Goal: Task Accomplishment & Management: Use online tool/utility

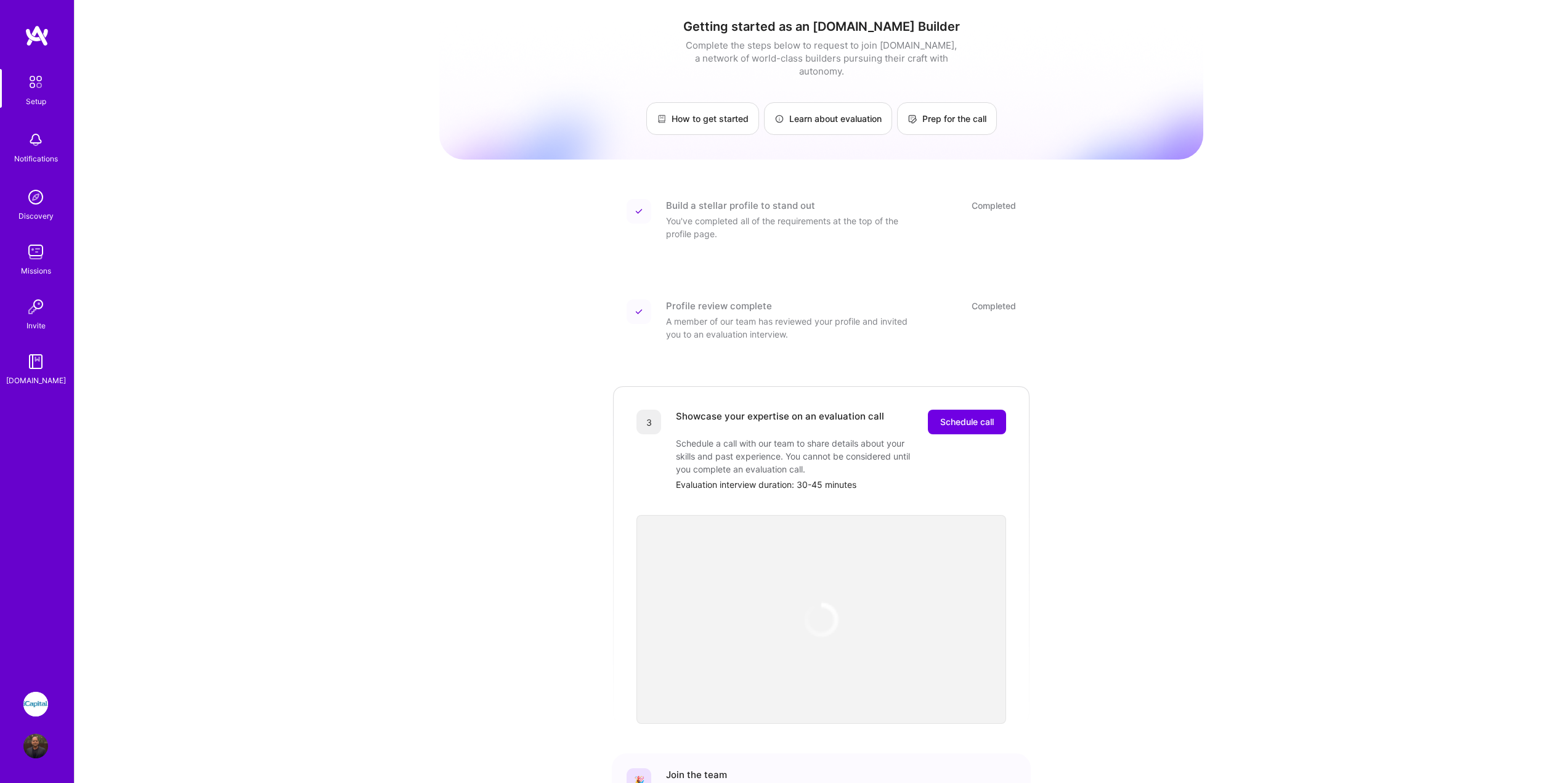
click at [25, 706] on img at bounding box center [35, 704] width 25 height 25
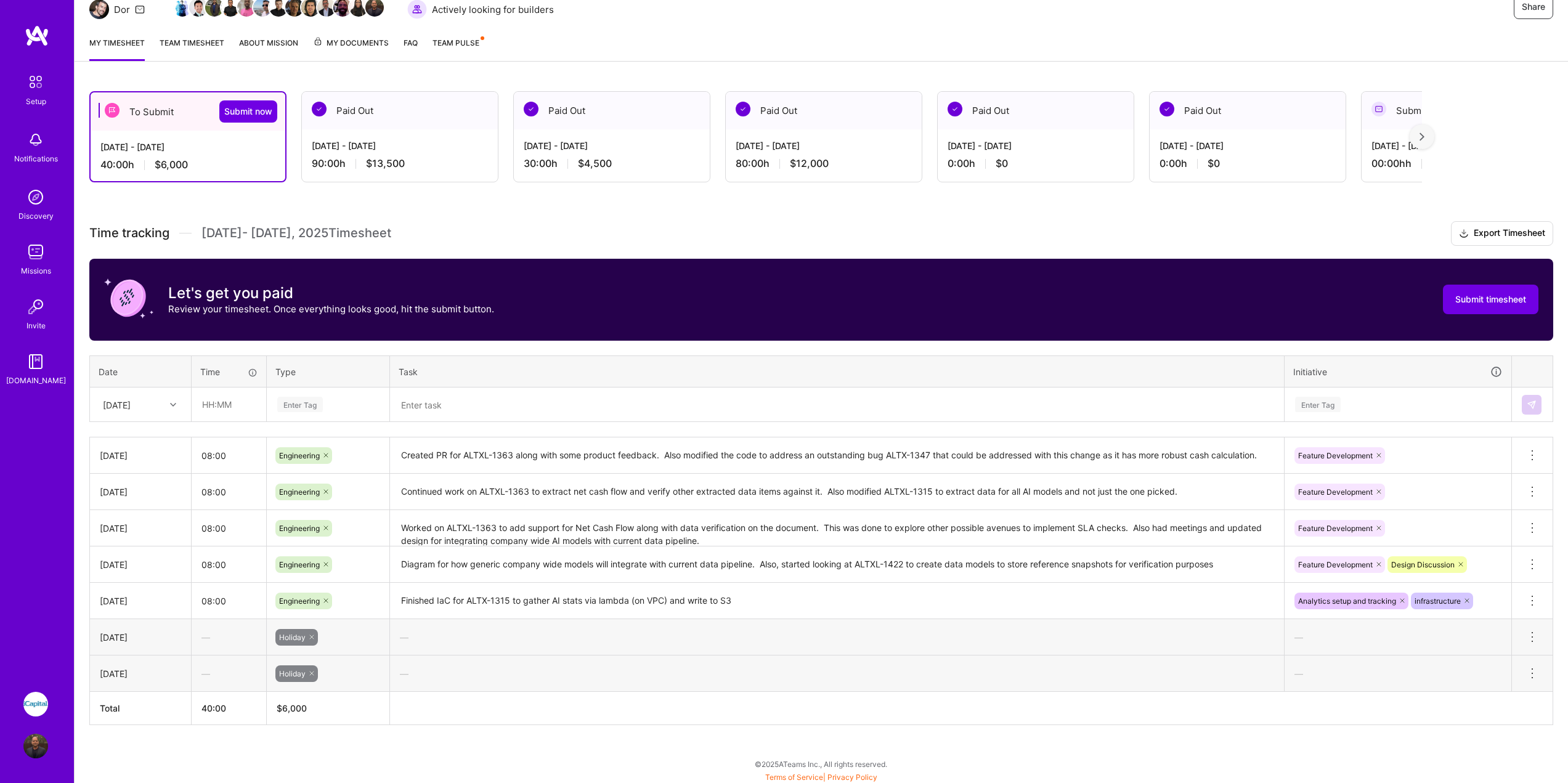
scroll to position [138, 0]
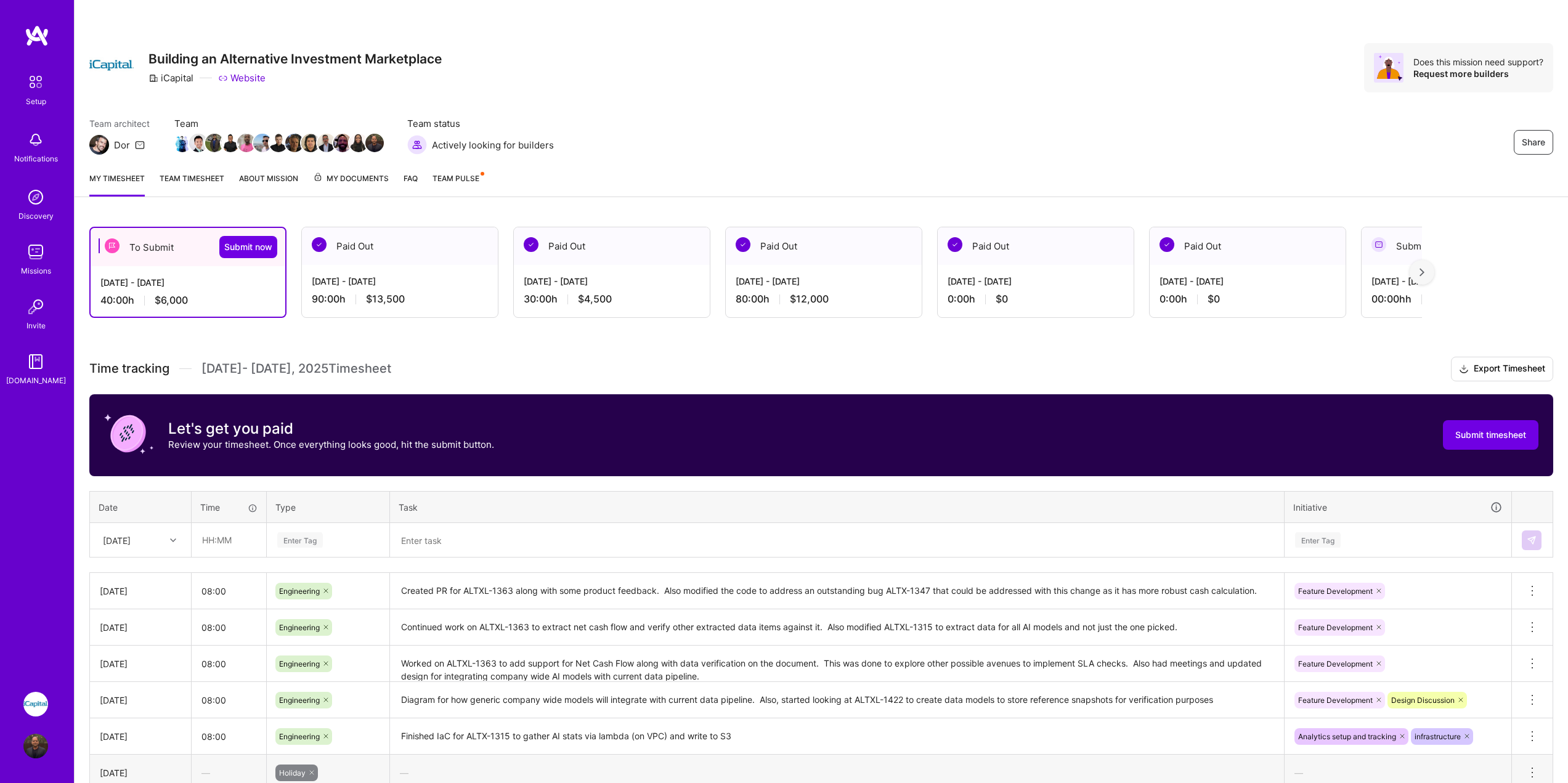
scroll to position [138, 0]
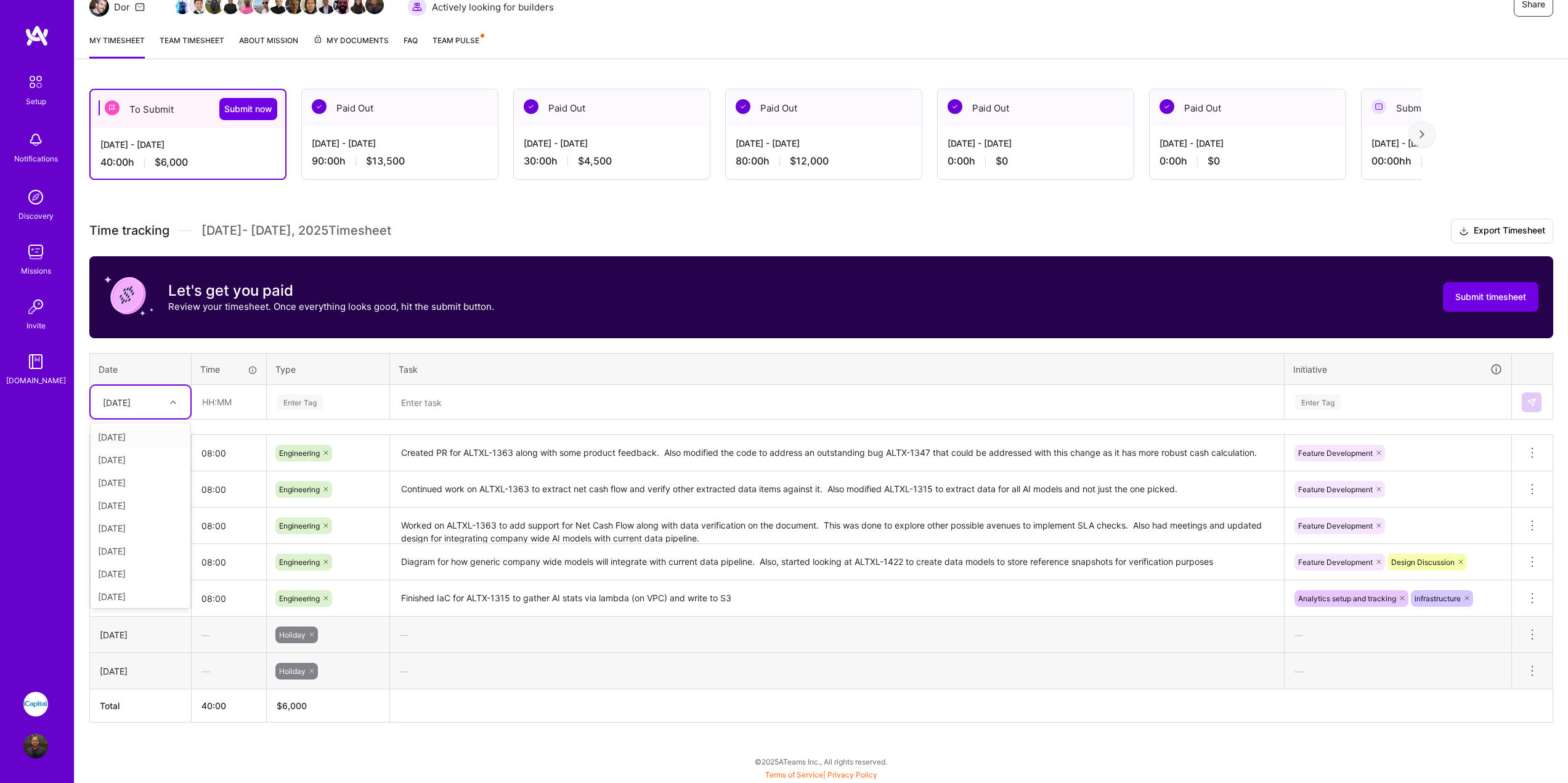
click at [131, 395] on div "[DATE]" at bounding box center [117, 401] width 28 height 13
click at [145, 514] on div "[DATE]" at bounding box center [141, 512] width 100 height 23
click at [232, 396] on input "text" at bounding box center [229, 401] width 74 height 32
type input "08:00"
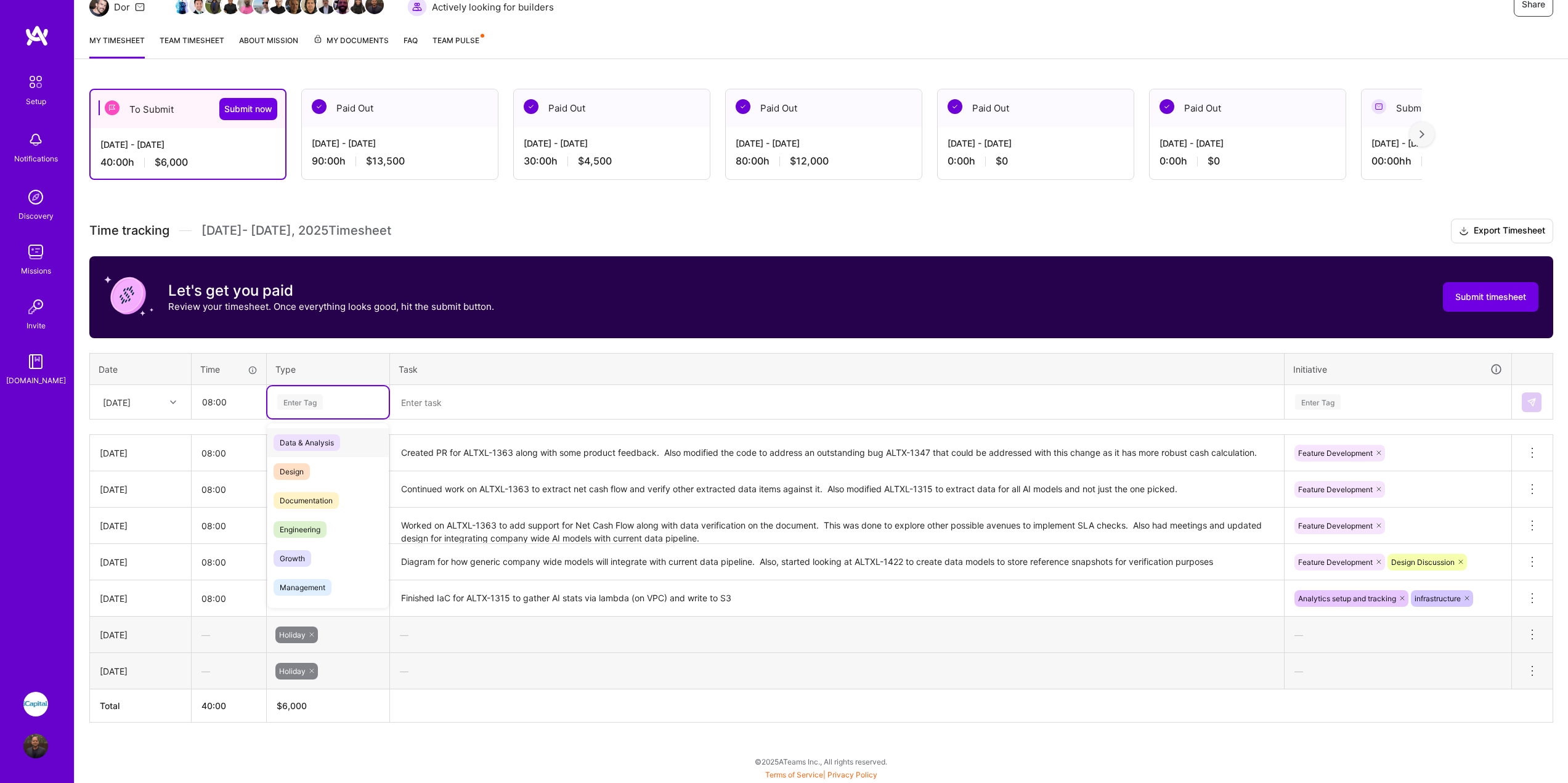
click at [361, 398] on div "Enter Tag" at bounding box center [328, 402] width 104 height 15
click at [333, 530] on div "Engineering" at bounding box center [328, 529] width 122 height 29
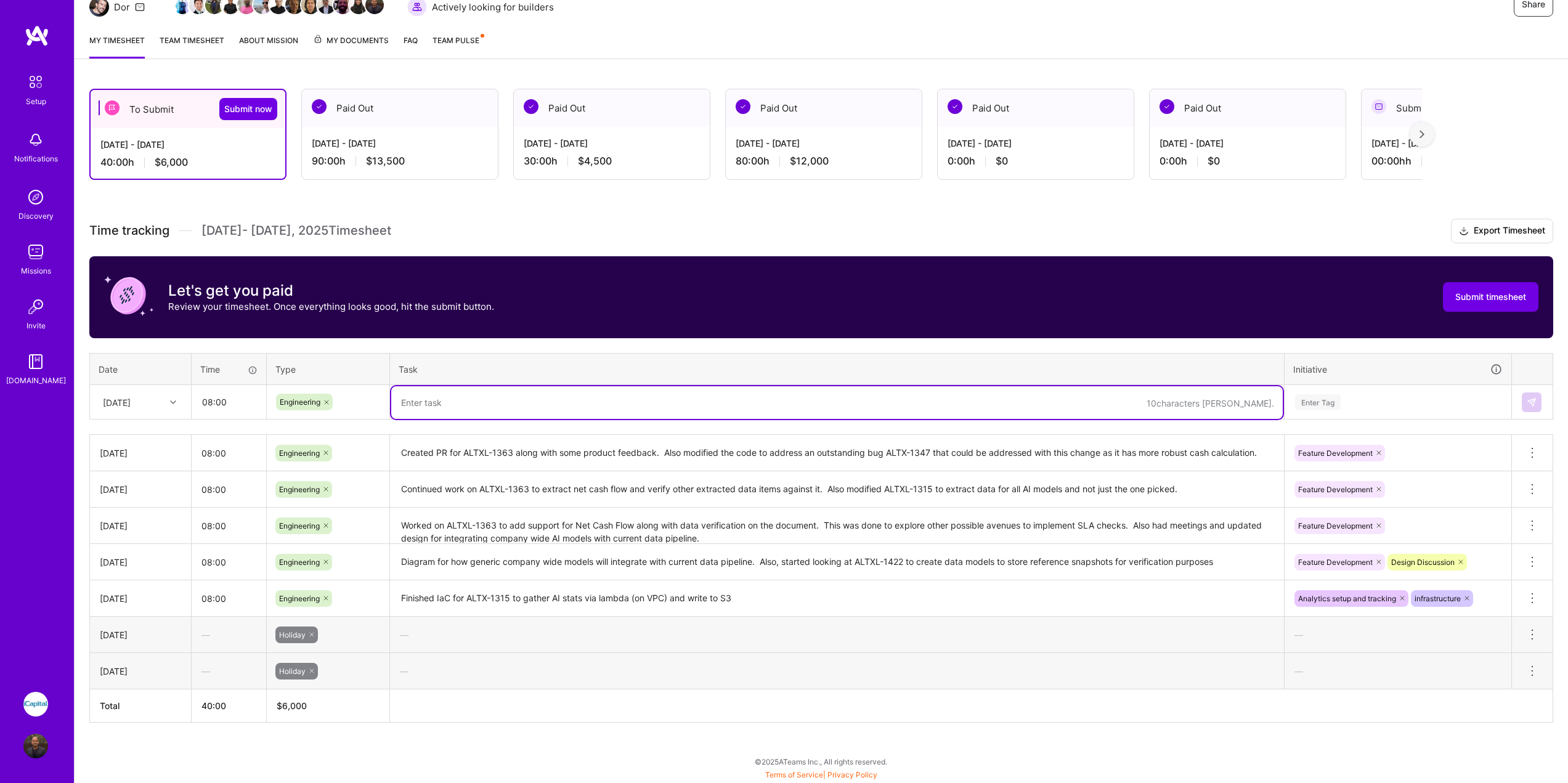
click at [551, 410] on textarea at bounding box center [837, 402] width 891 height 32
type textarea "Reviewed and merged ALTXL-1363 (and 1347) to mainline. Discussed and stared pla…"
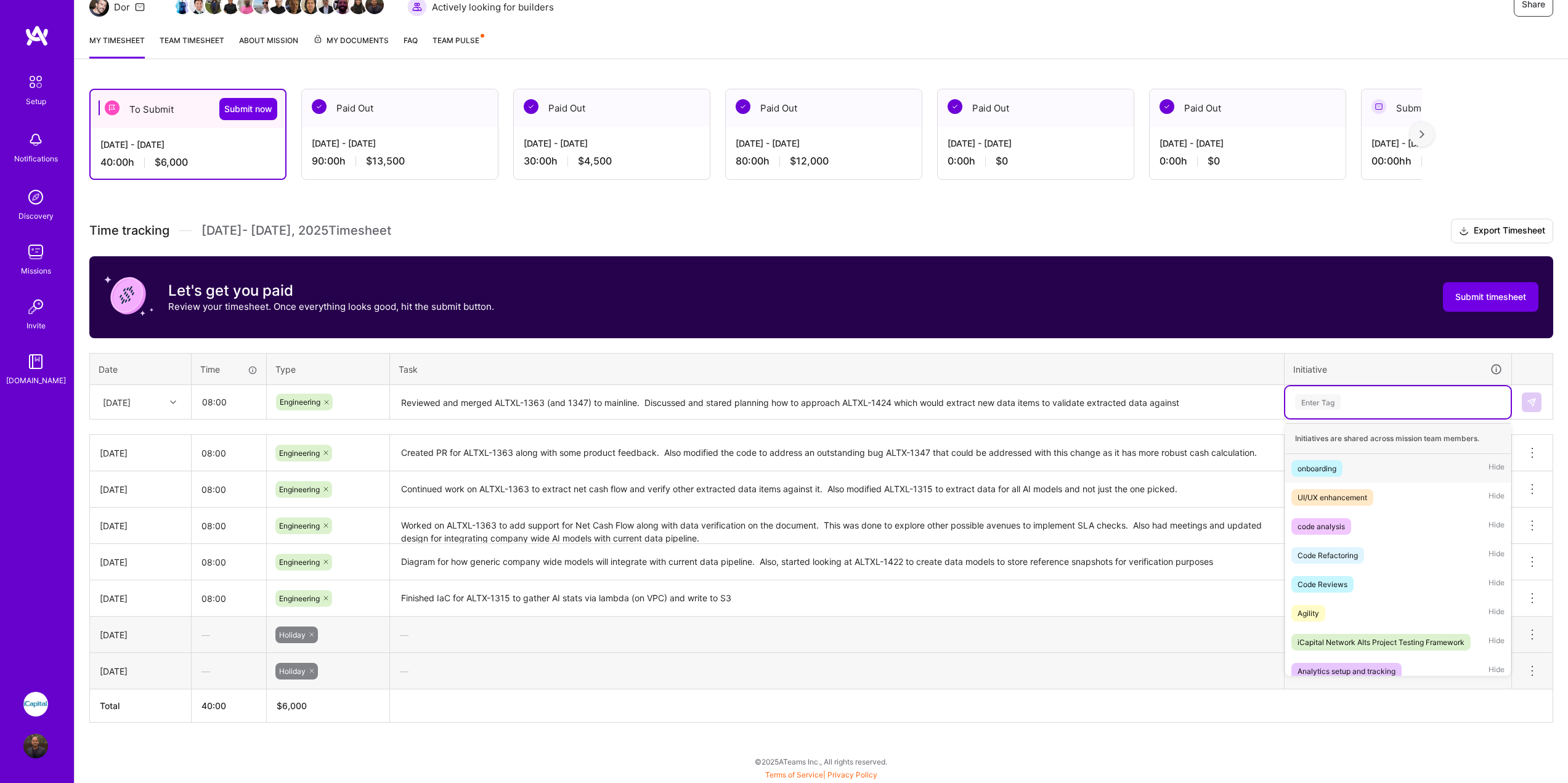
click at [1382, 407] on div "Enter Tag" at bounding box center [1398, 402] width 208 height 15
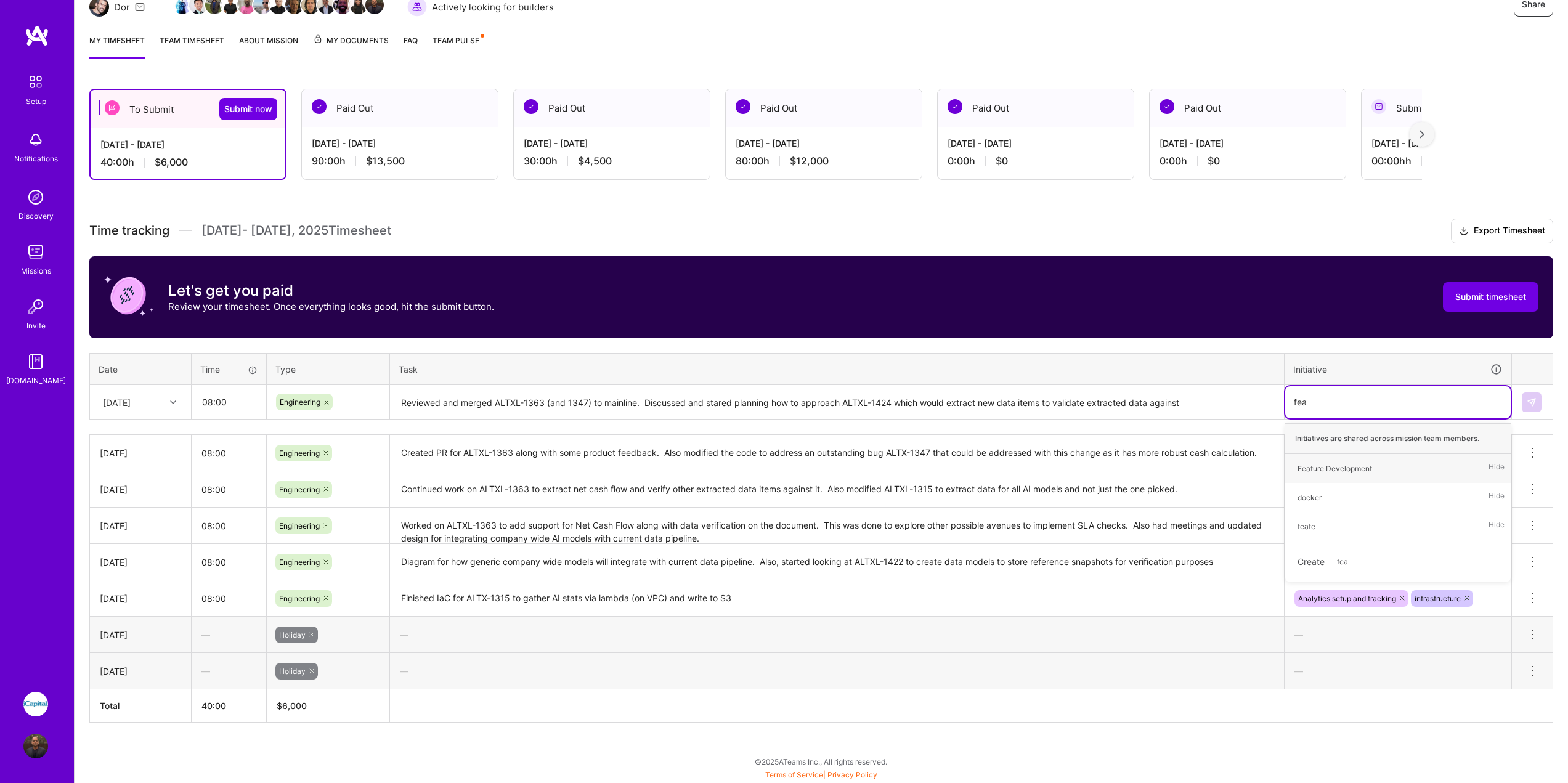
type input "feat"
click at [1370, 473] on div "Feature Development" at bounding box center [1335, 468] width 74 height 13
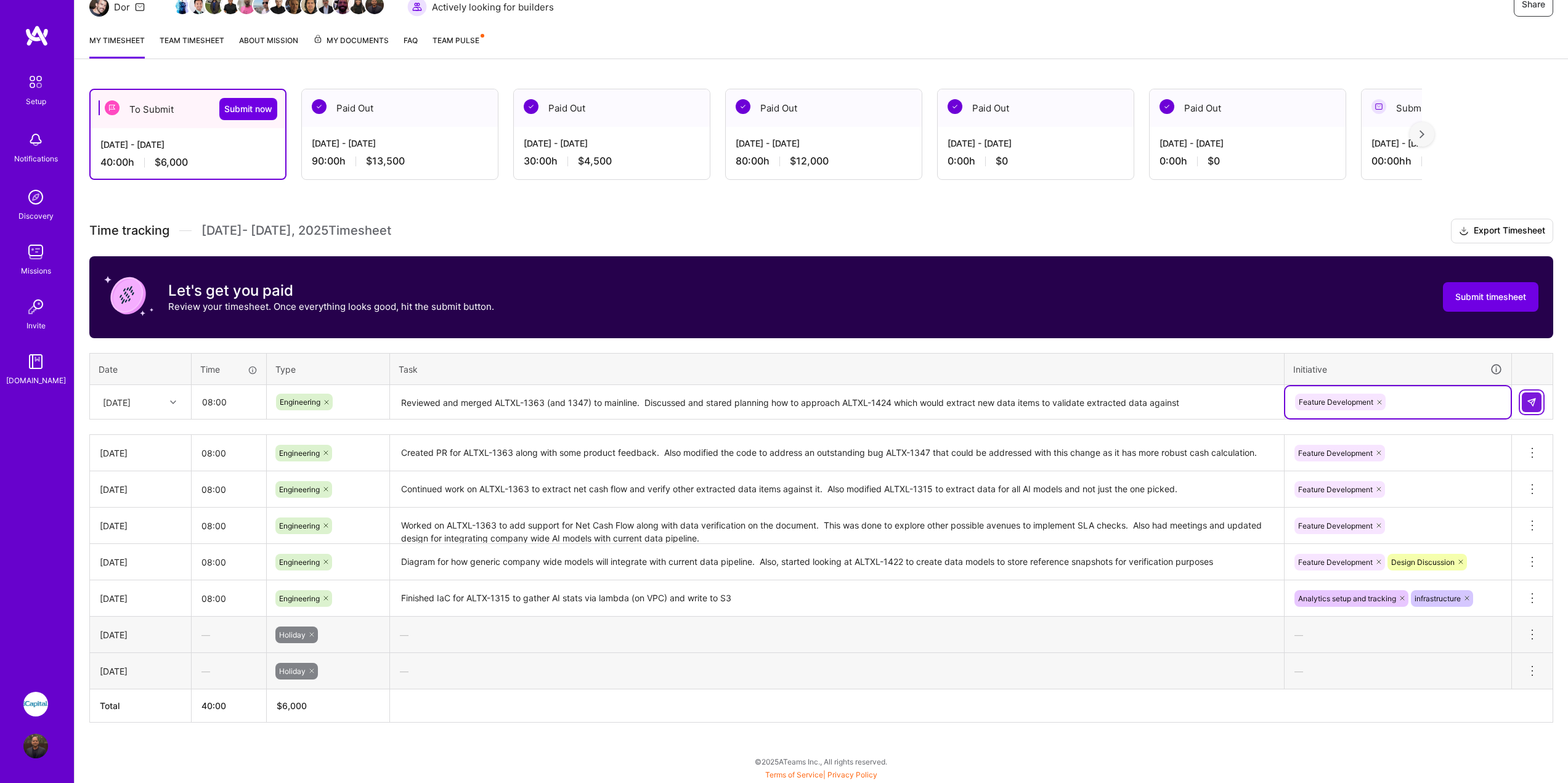
click at [1539, 405] on button at bounding box center [1532, 402] width 20 height 20
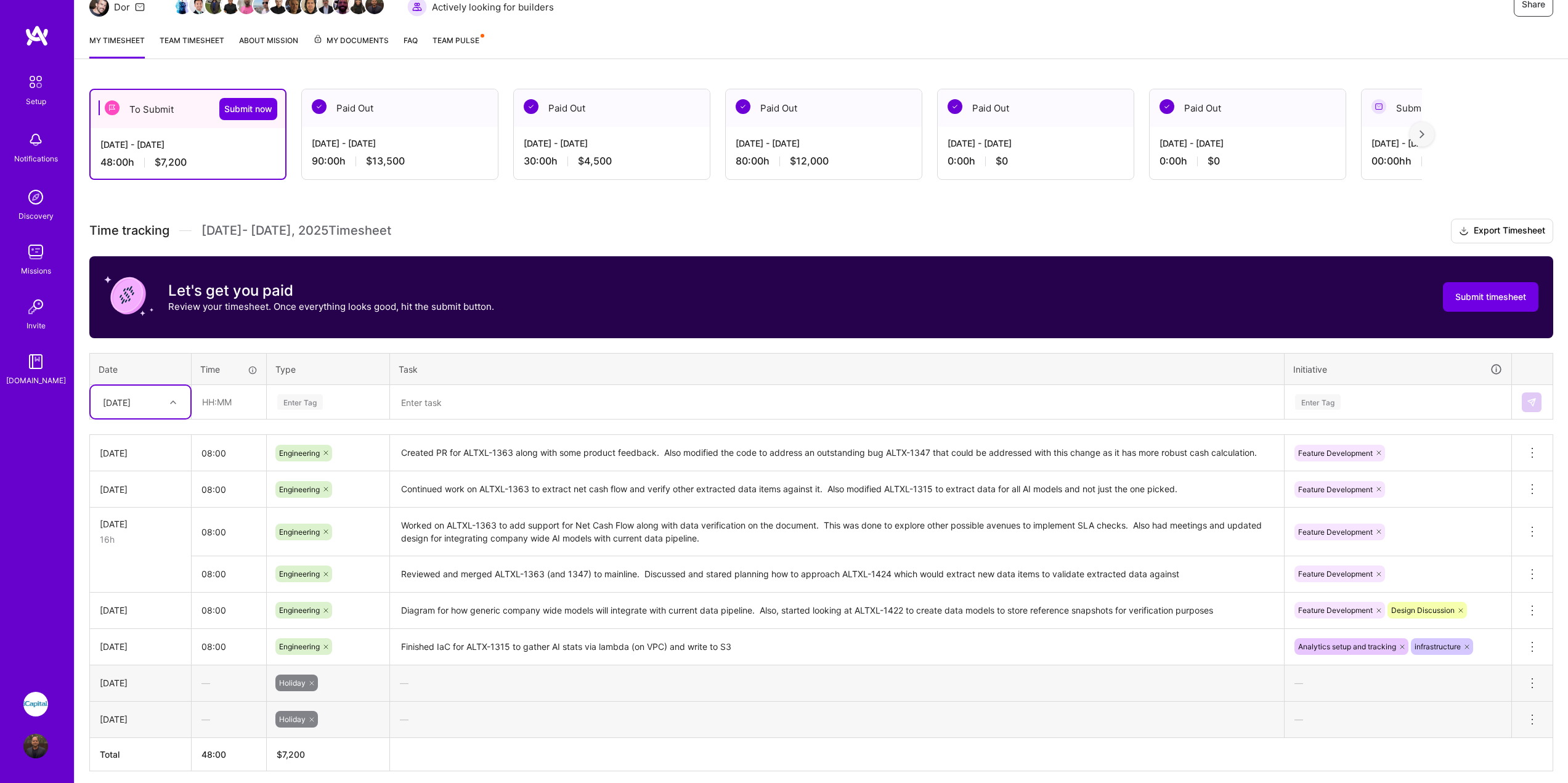
click at [489, 565] on textarea "Reviewed and merged ALTXL-1363 (and 1347) to mainline. Discussed and stared pla…" at bounding box center [837, 574] width 891 height 34
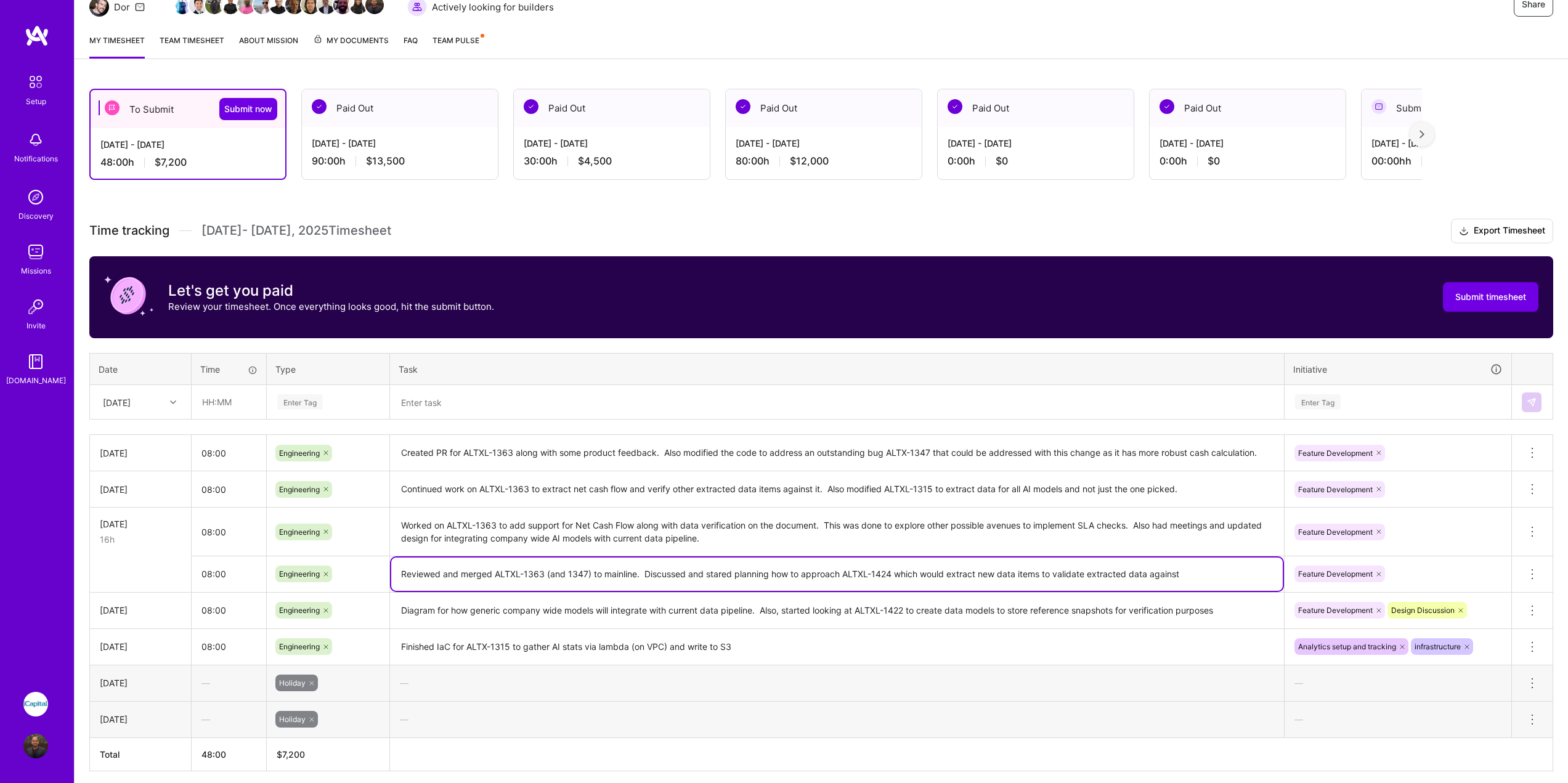
click at [489, 565] on textarea "Reviewed and merged ALTXL-1363 (and 1347) to mainline. Discussed and stared pla…" at bounding box center [837, 574] width 891 height 33
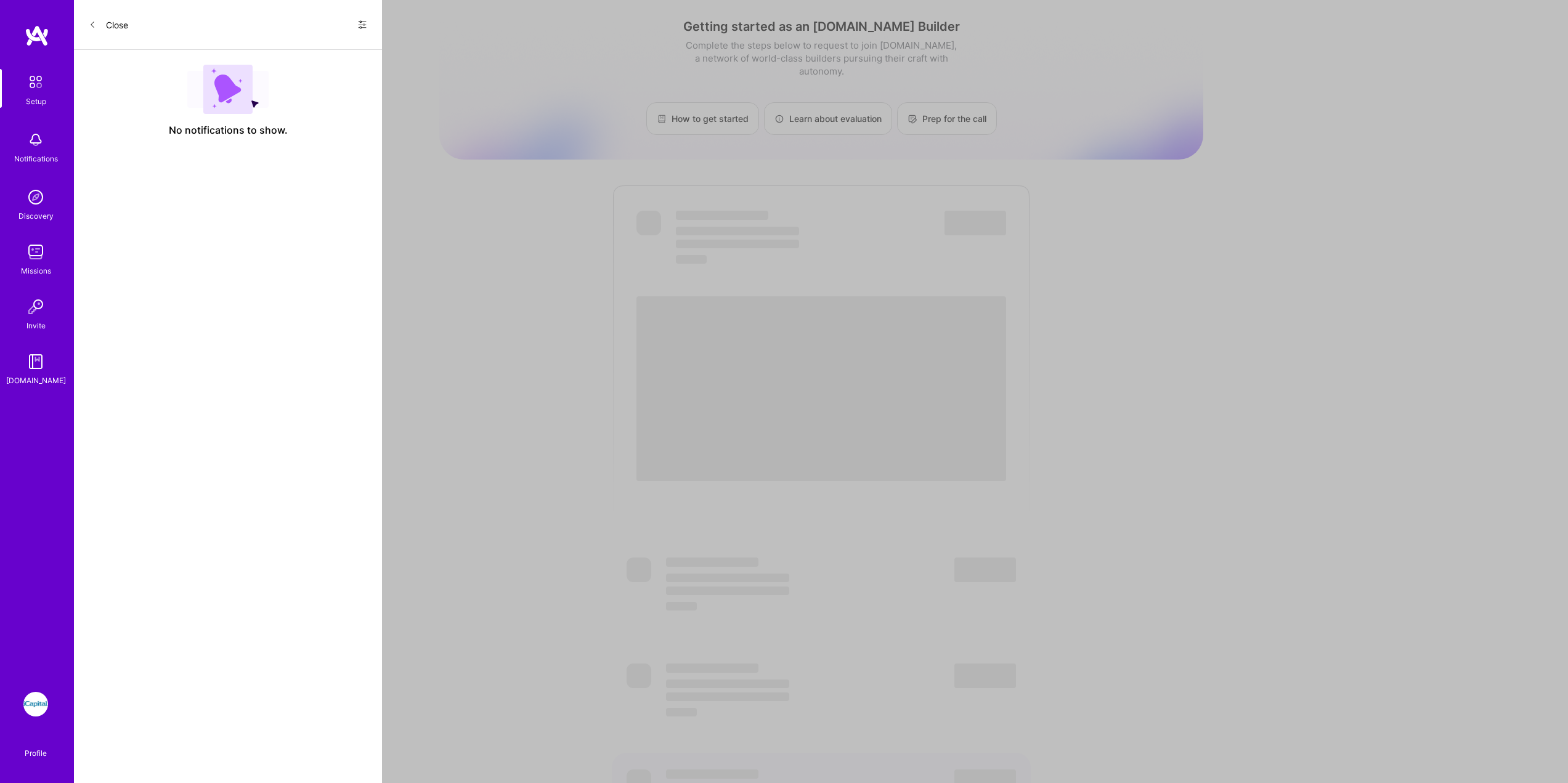
scroll to position [138, 0]
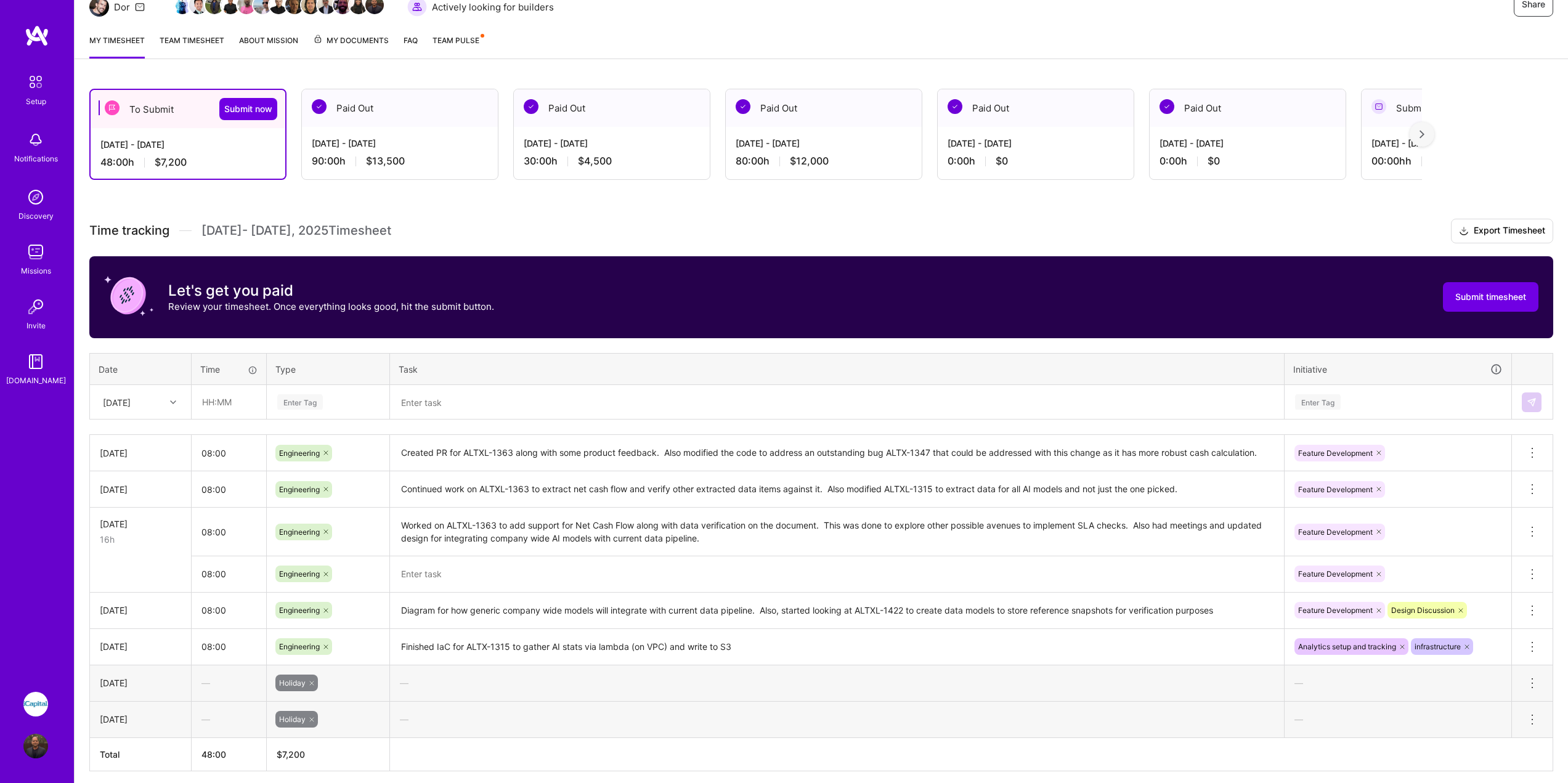
click at [510, 585] on textarea at bounding box center [837, 574] width 891 height 34
click at [131, 401] on div "[DATE]" at bounding box center [117, 401] width 28 height 13
click at [140, 553] on div "[DATE]" at bounding box center [141, 549] width 100 height 23
click at [242, 416] on input "text" at bounding box center [229, 401] width 74 height 32
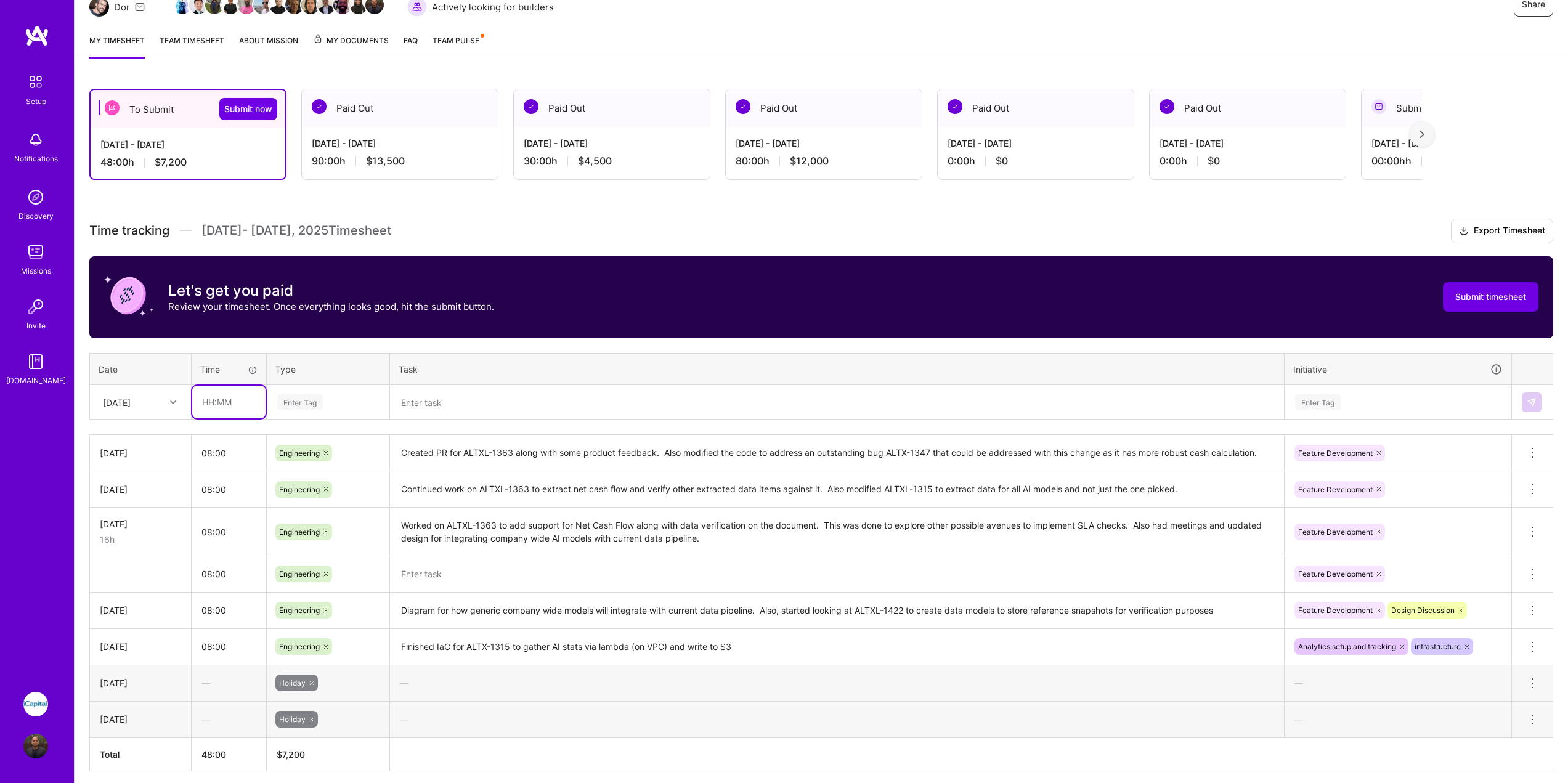
type input "08:00"
click at [471, 411] on textarea at bounding box center [837, 402] width 891 height 32
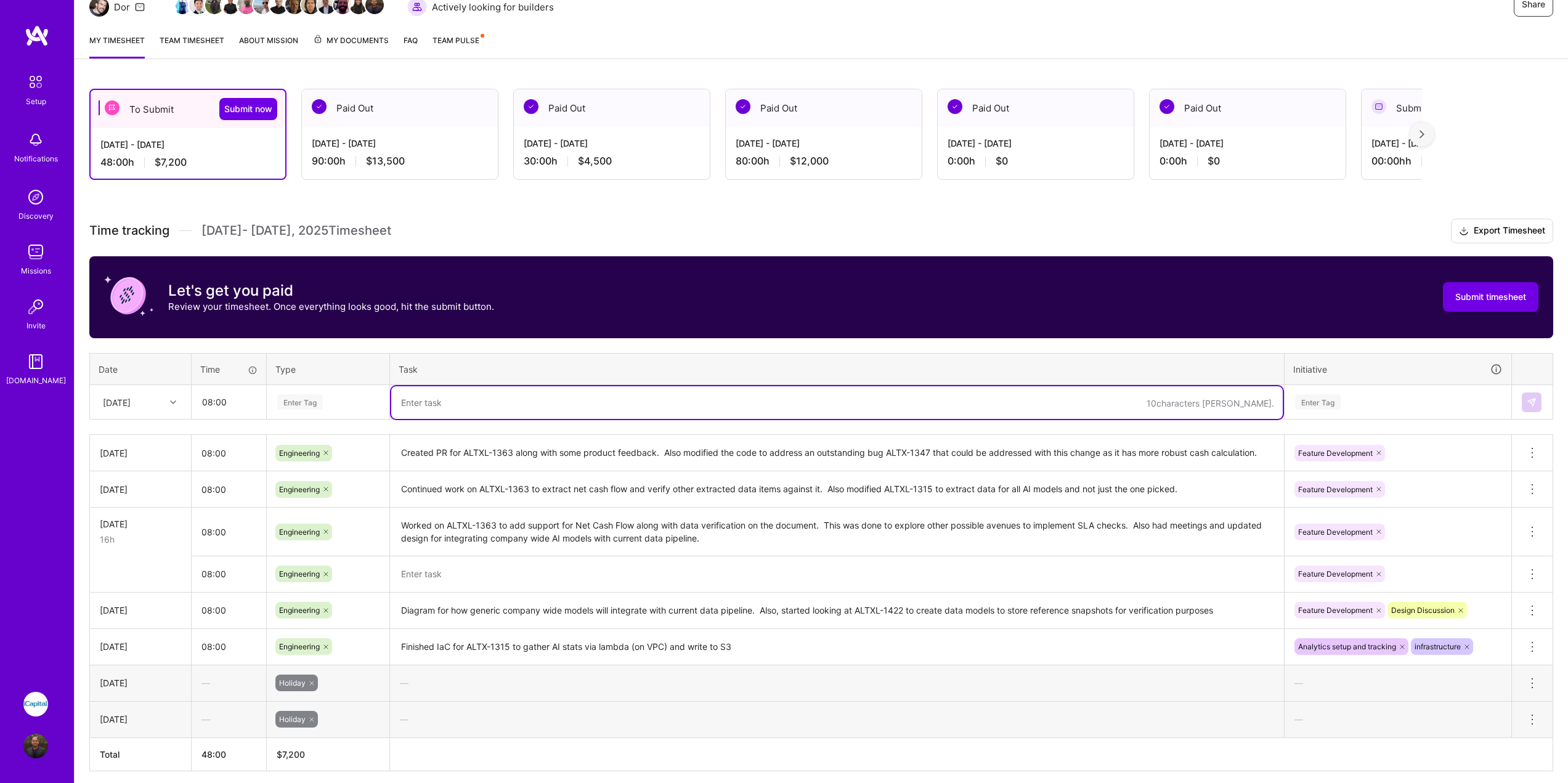
paste textarea "Reviewed and merged ALTXL-1363 (and 1347) to mainline. Discussed and stared pla…"
type textarea "Reviewed and merged ALTXL-1363 (and 1347) to mainline. Discussed and stared pla…"
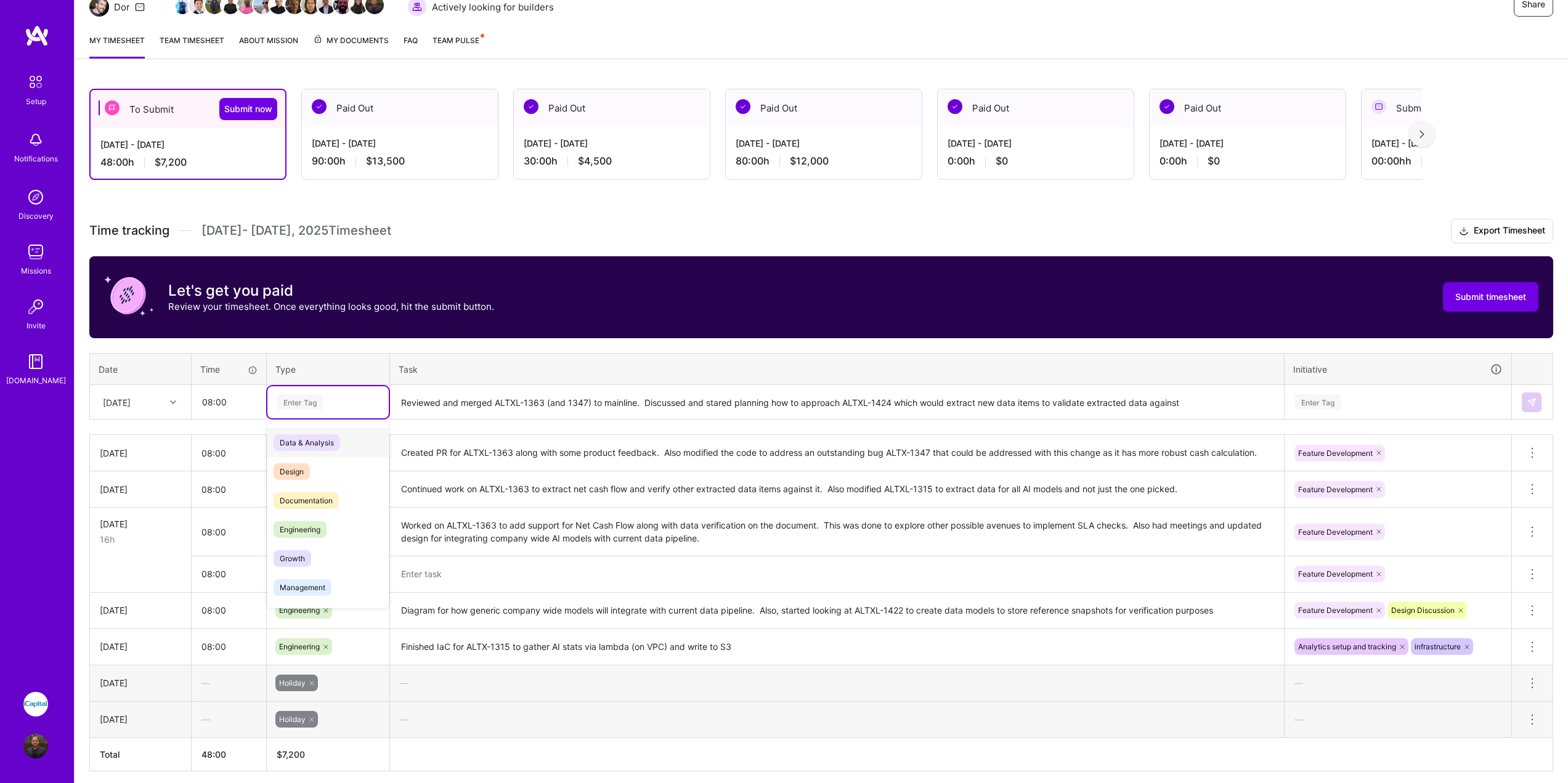
click at [309, 404] on div "Enter Tag" at bounding box center [300, 401] width 46 height 19
type input "e"
click at [309, 503] on span "Engineering" at bounding box center [300, 500] width 53 height 17
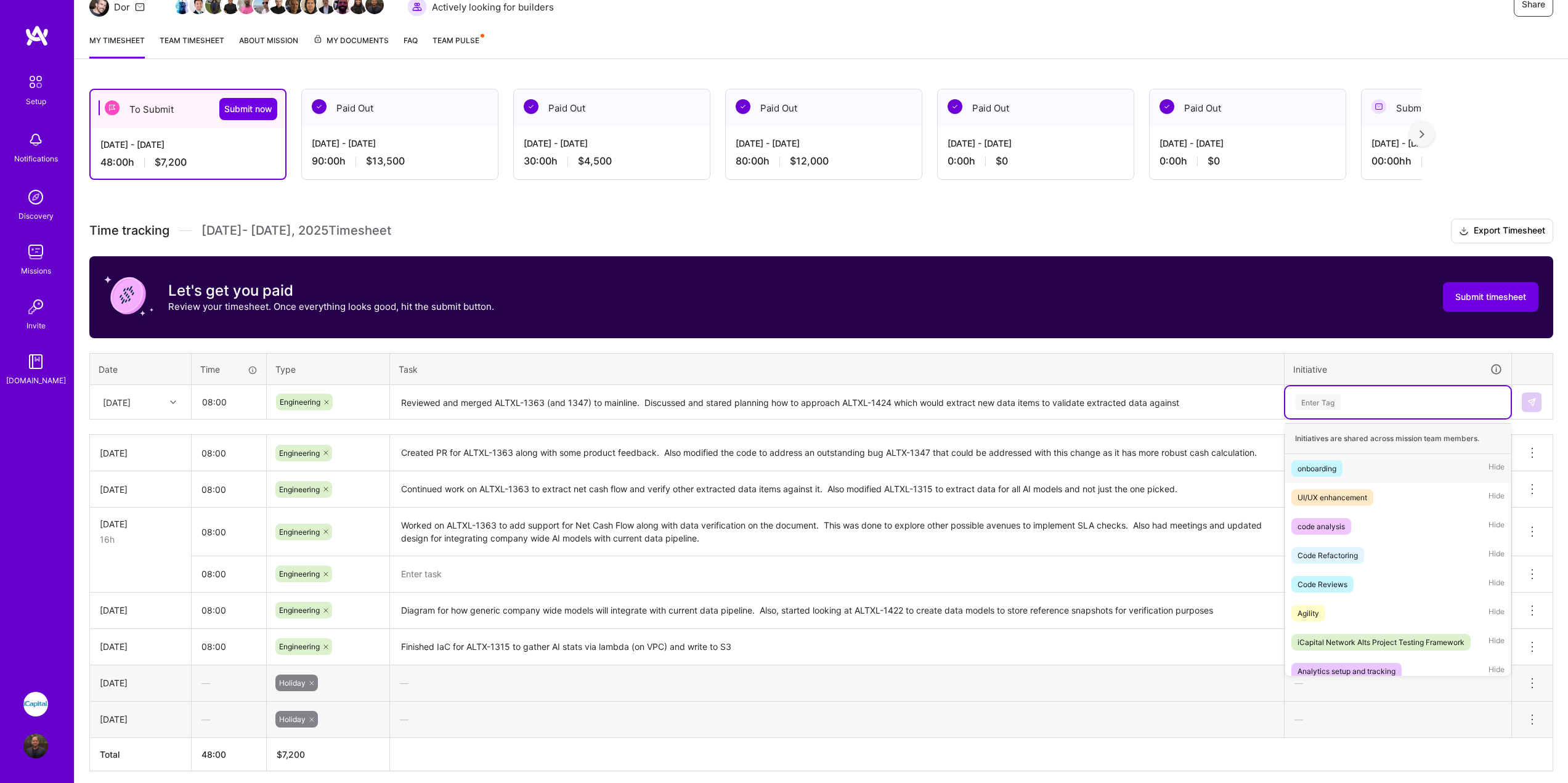
click at [1348, 392] on div "Enter Tag" at bounding box center [1398, 402] width 226 height 32
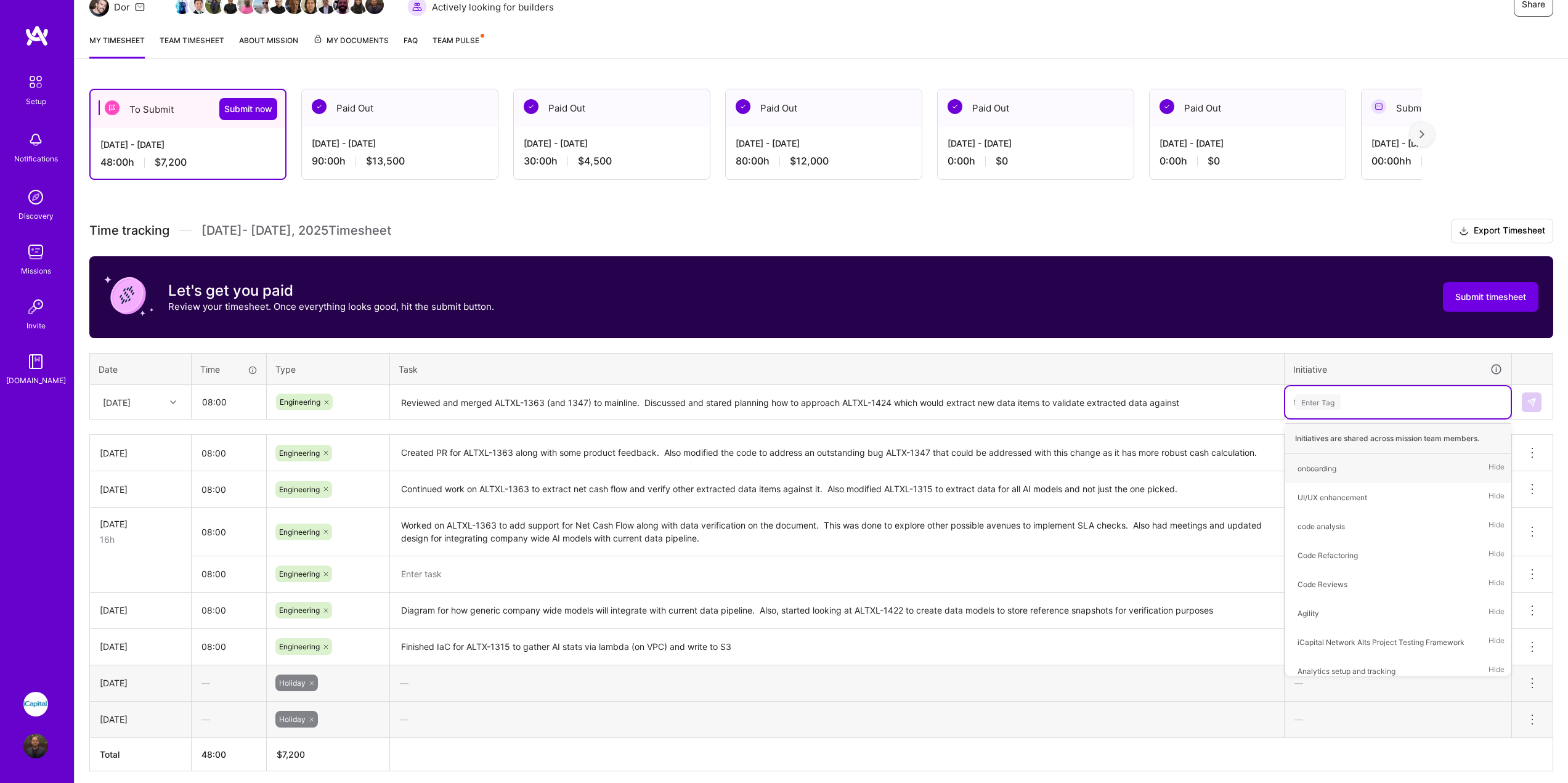
type input "fe"
click at [1333, 463] on div "Feature Development" at bounding box center [1335, 468] width 74 height 13
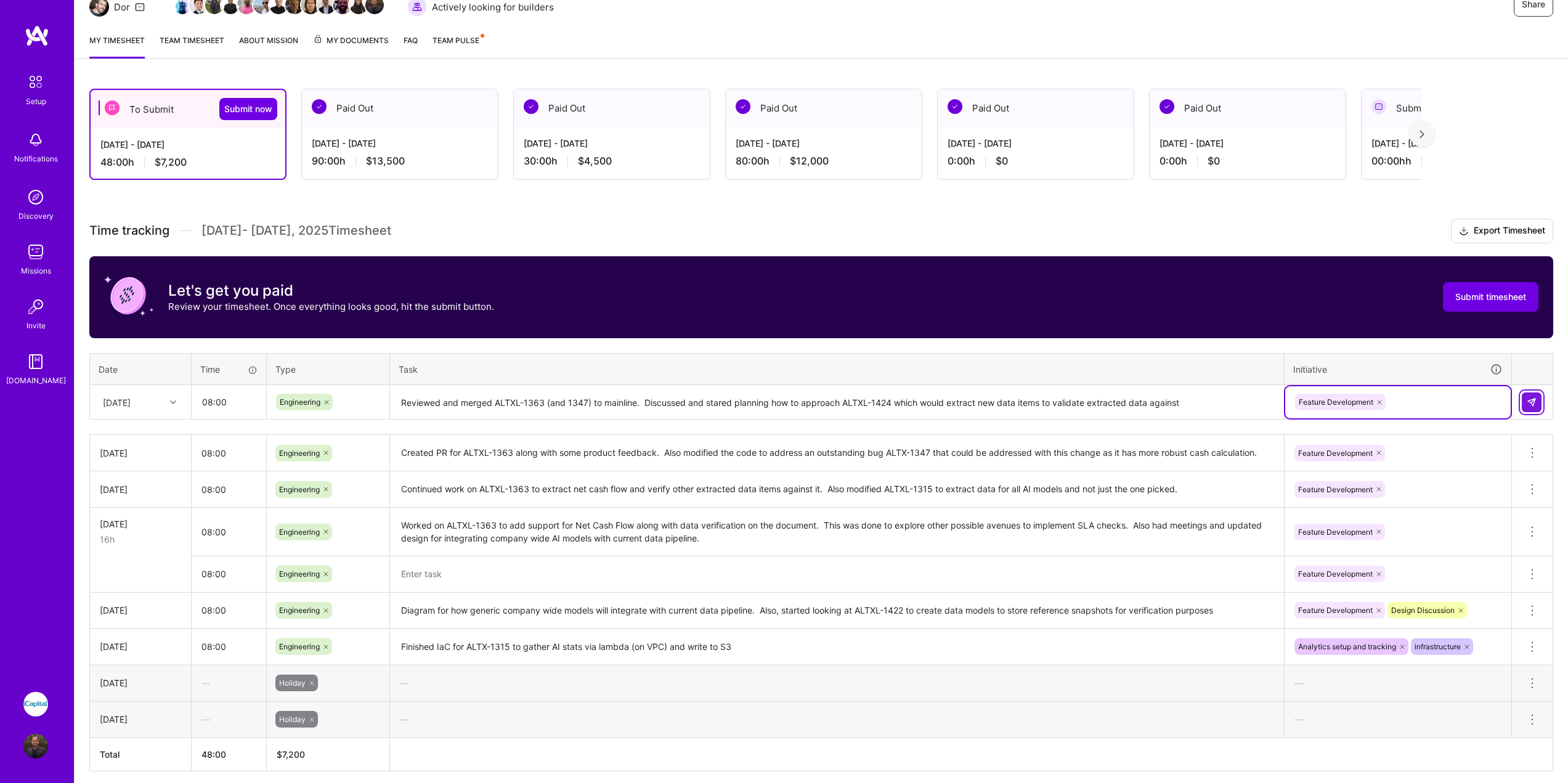
click at [1527, 402] on button at bounding box center [1532, 402] width 20 height 20
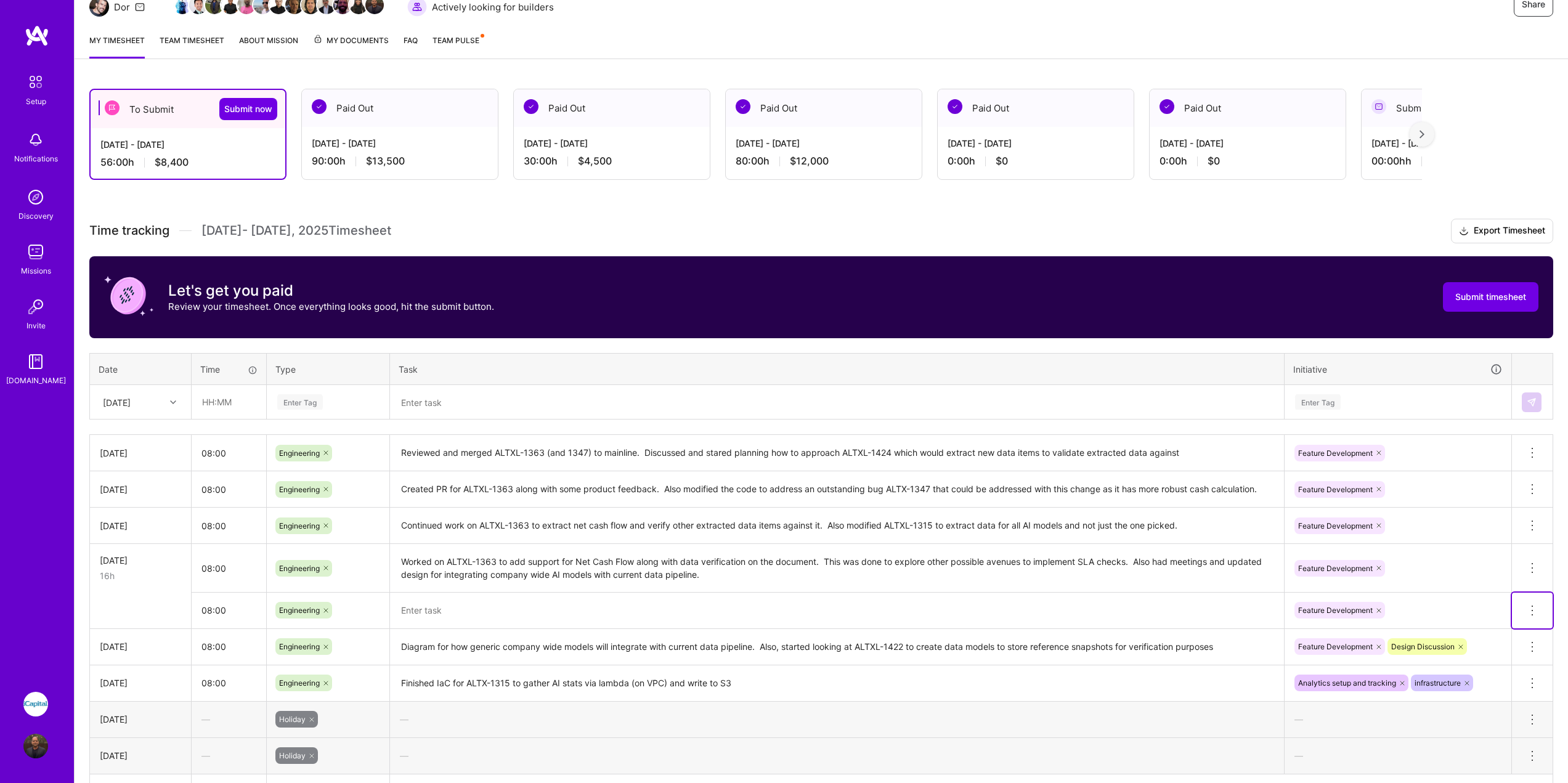
click at [1527, 606] on icon at bounding box center [1533, 611] width 15 height 15
click at [1500, 626] on button "Delete row" at bounding box center [1502, 632] width 64 height 30
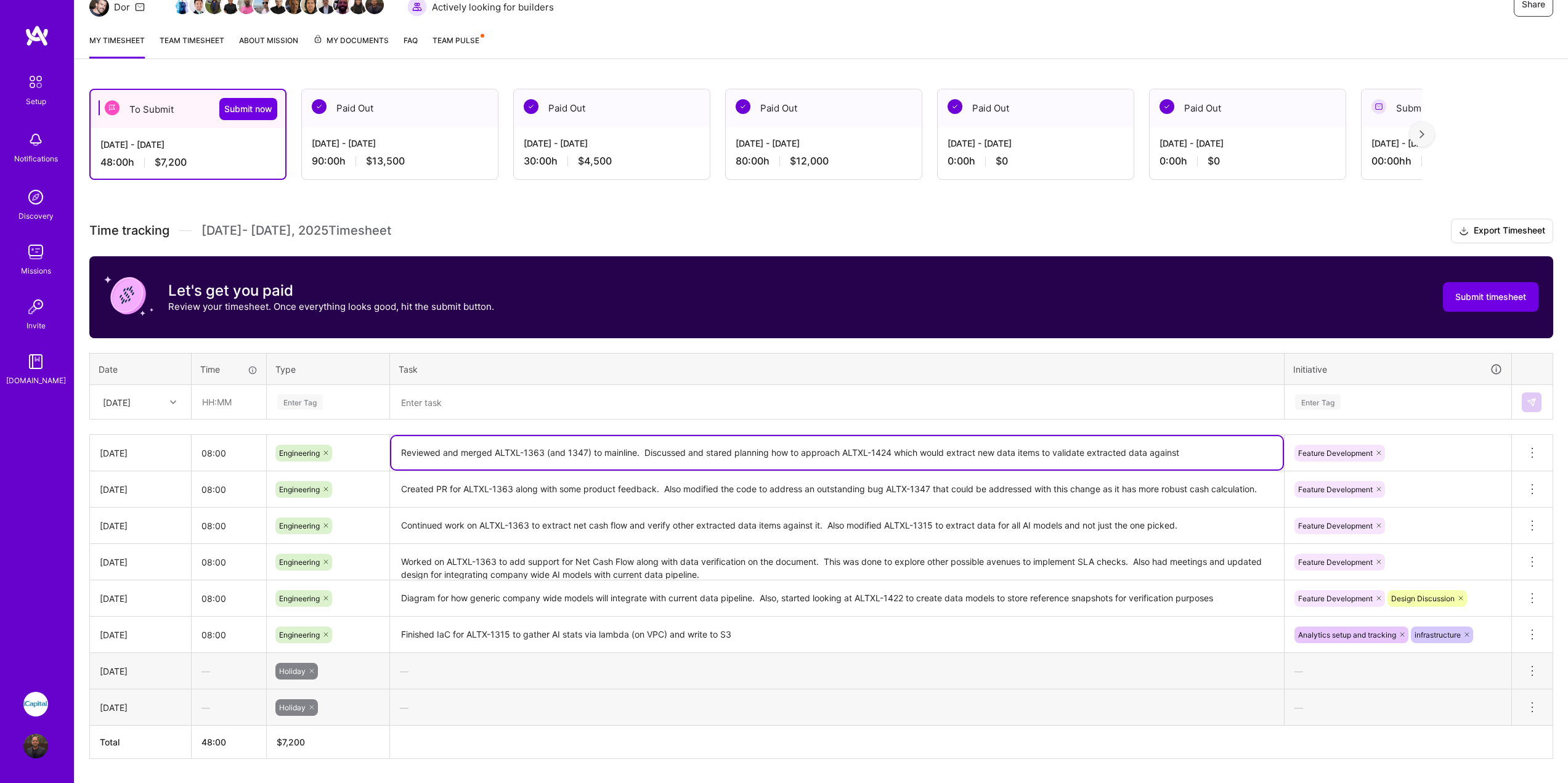
click at [565, 459] on textarea "Reviewed and merged ALTXL-1363 (and 1347) to mainline. Discussed and stared pla…" at bounding box center [837, 452] width 891 height 33
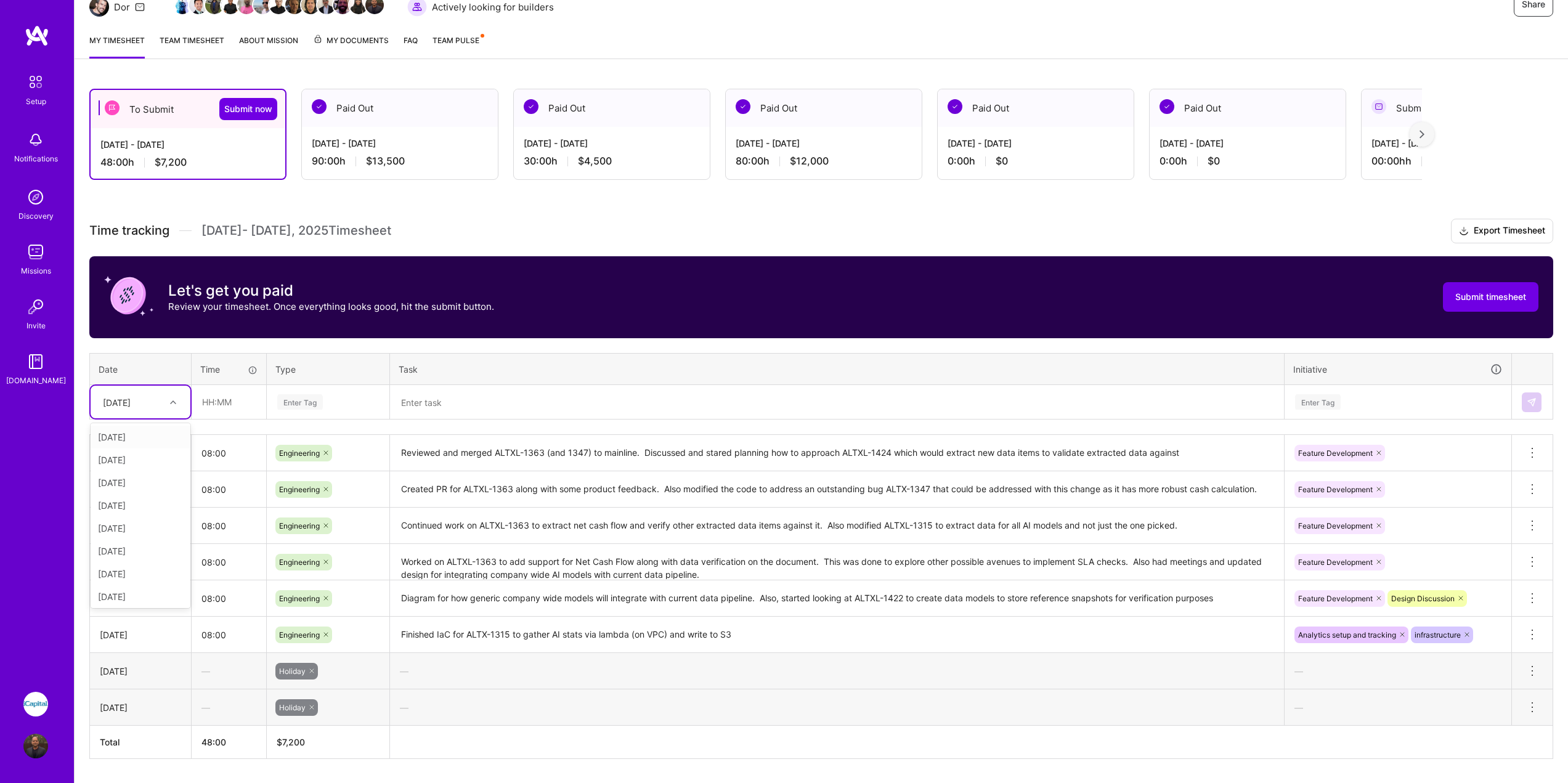
click at [162, 399] on div "[DATE]" at bounding box center [131, 401] width 68 height 20
click at [127, 573] on div "[DATE]" at bounding box center [141, 573] width 100 height 23
click at [152, 402] on div "[DATE]" at bounding box center [131, 401] width 68 height 20
click at [134, 566] on div "[DATE]" at bounding box center [141, 571] width 100 height 23
click at [234, 405] on input "text" at bounding box center [229, 401] width 74 height 32
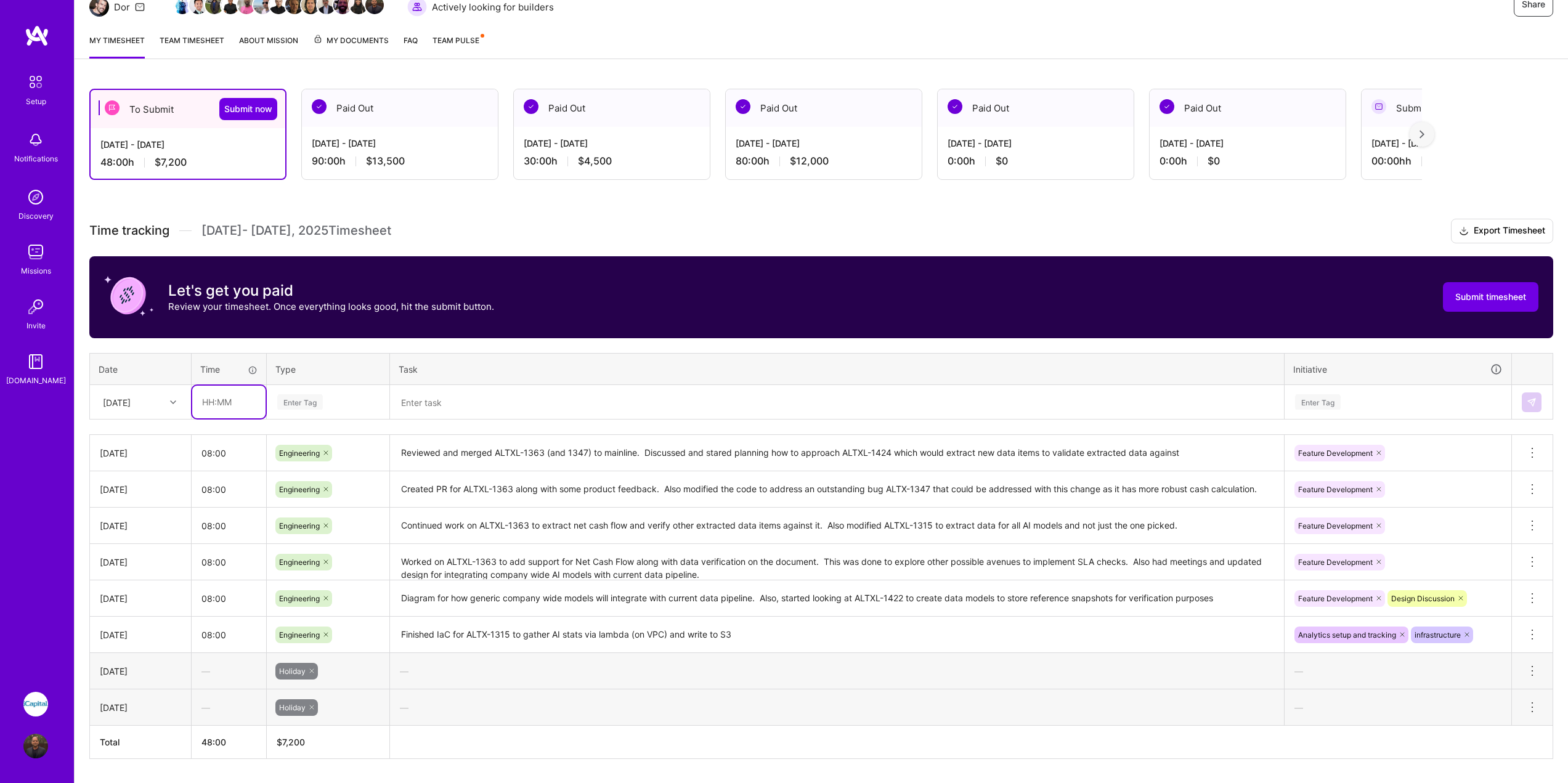
type input "08:00"
click at [353, 384] on table "Date Time Type Task Initiative Thu, Aug 14 08:00 Enter Tag Enter Tag" at bounding box center [822, 386] width 1464 height 67
click at [353, 402] on div "Enter Tag" at bounding box center [328, 402] width 104 height 15
click at [362, 416] on div "Enter Tag" at bounding box center [328, 402] width 122 height 32
click at [348, 409] on div "Enter Tag" at bounding box center [328, 402] width 104 height 15
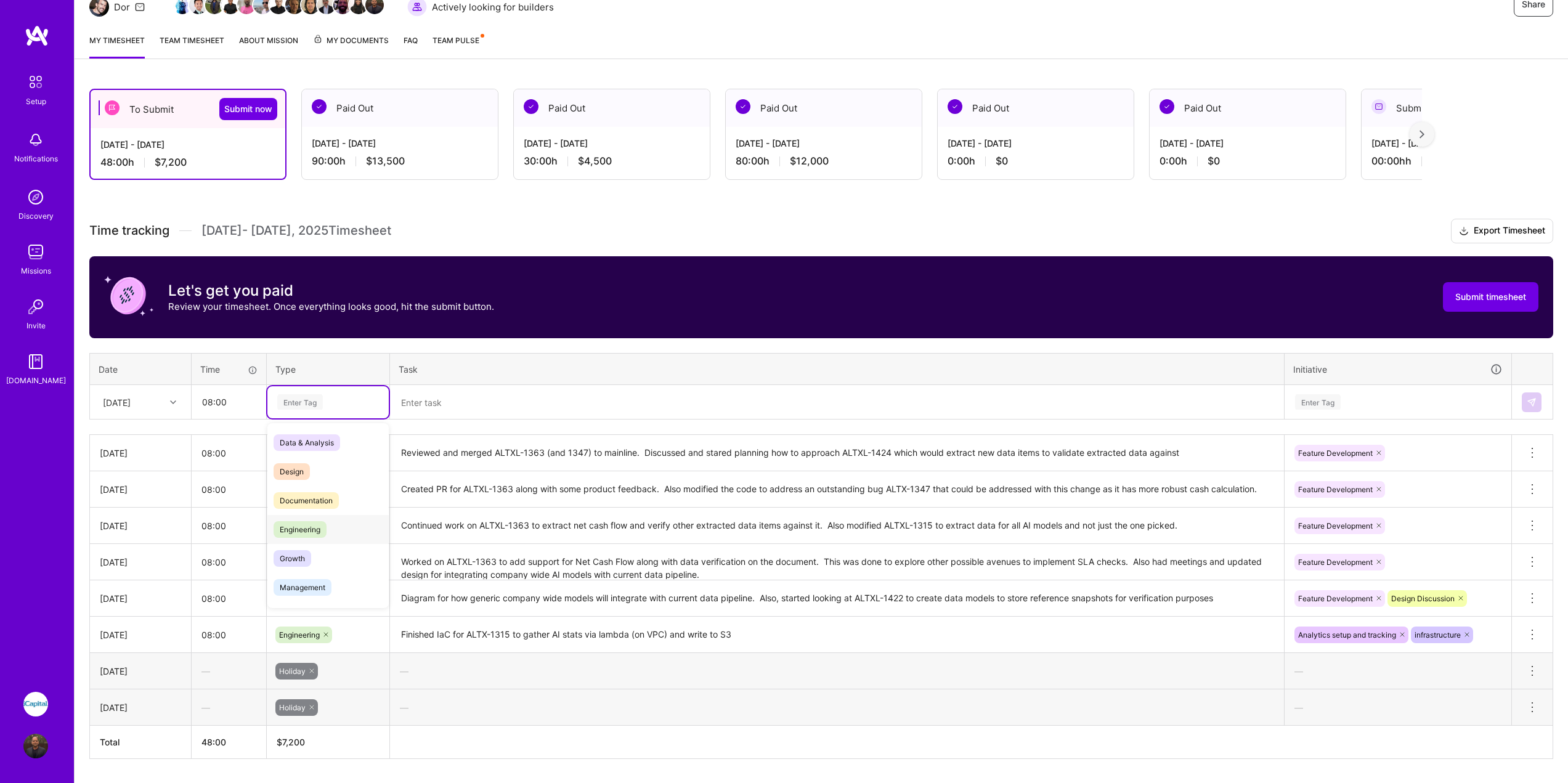
click at [303, 525] on span "Engineering" at bounding box center [300, 530] width 53 height 17
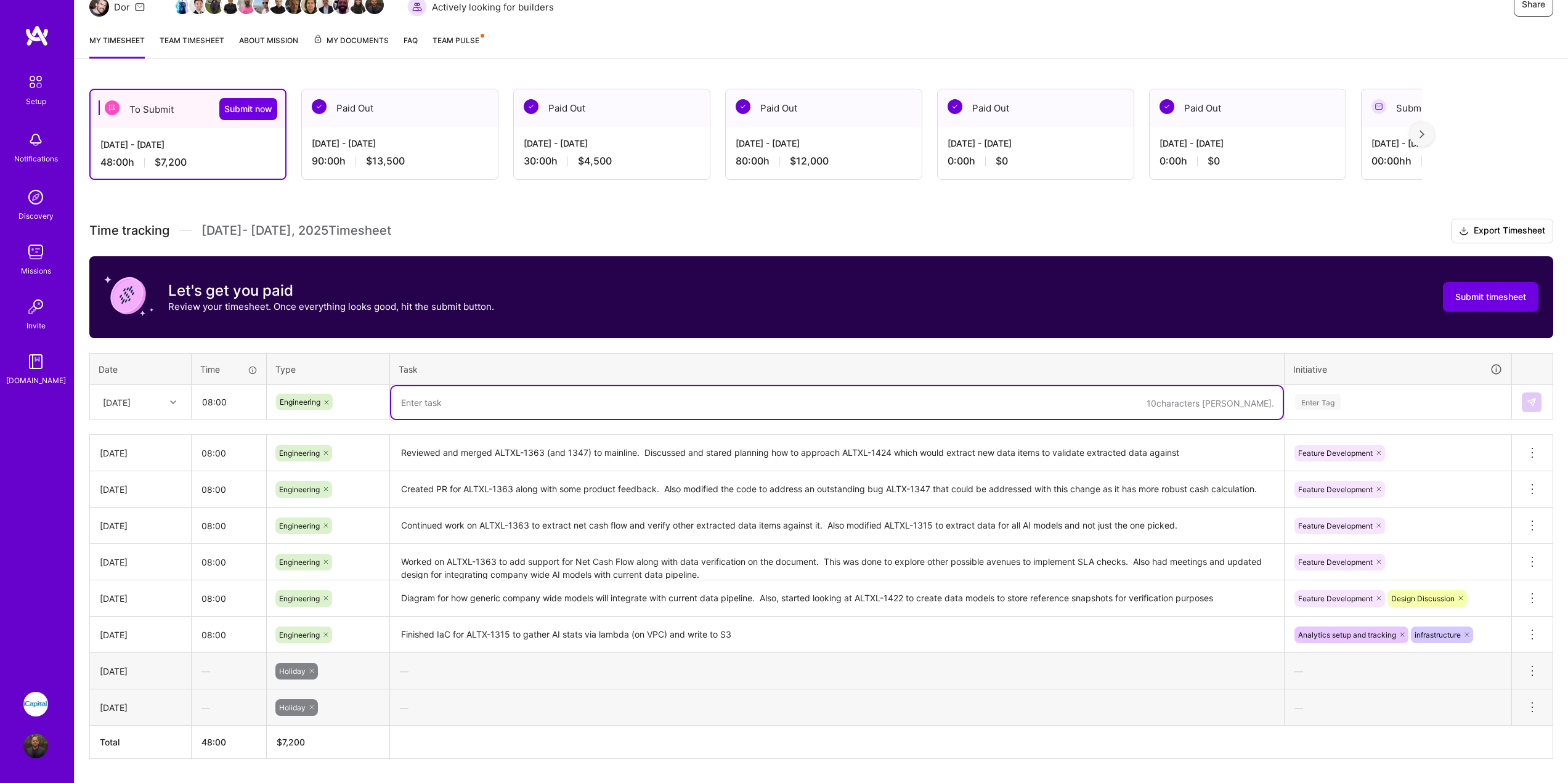
click at [453, 401] on textarea at bounding box center [837, 402] width 891 height 32
paste textarea "Reviewed and merged ALTXL-1363 (and 1347) to mainline. Discussed and stared pla…"
type textarea "Reviewed and merged ALTXL-1363 (and 1347) to mainline. Discussed and stared pla…"
click at [1362, 405] on div "Enter Tag" at bounding box center [1398, 402] width 208 height 15
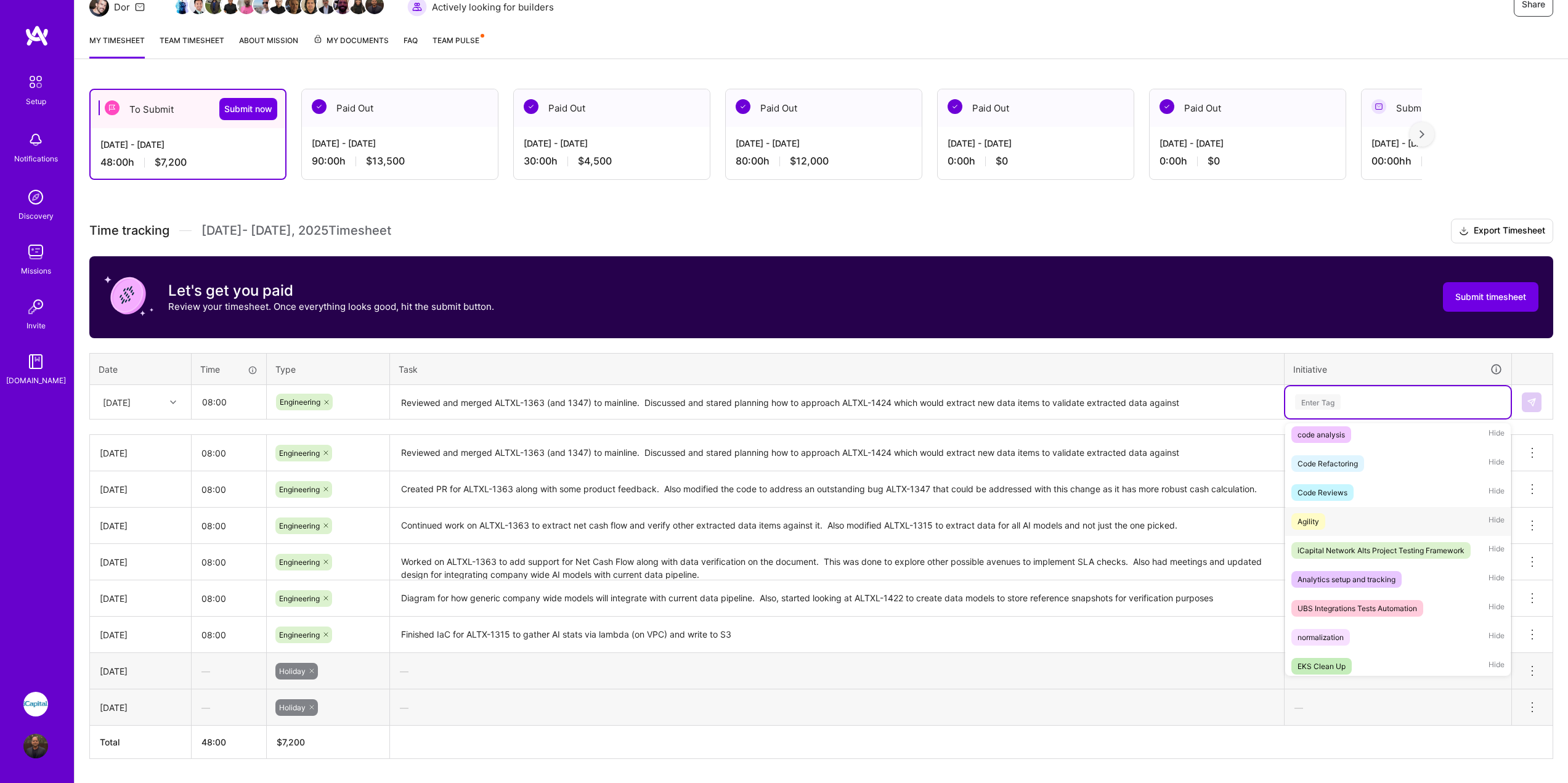
scroll to position [123, 0]
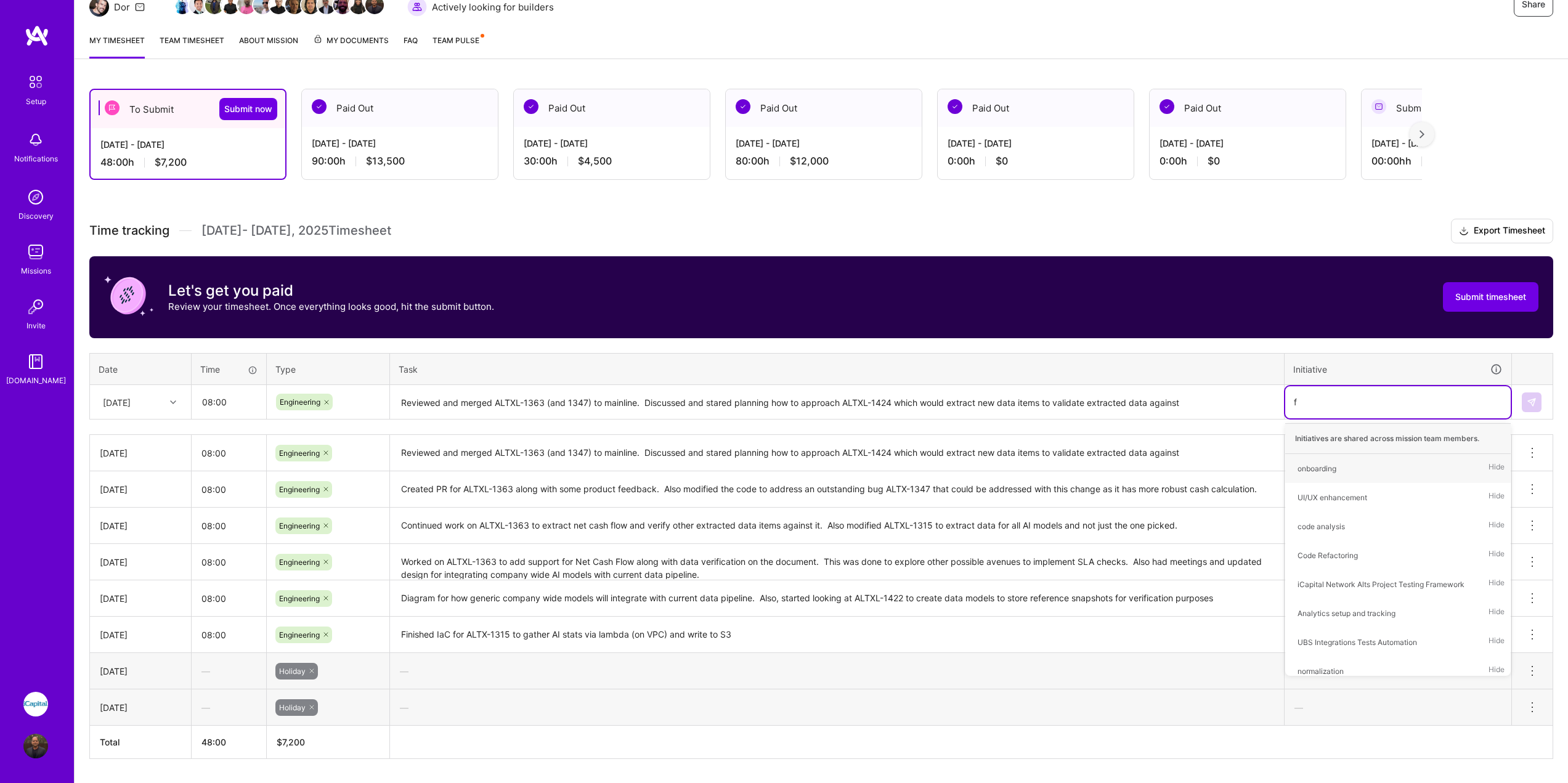
type input "fe"
click at [1359, 465] on div "Feature Development" at bounding box center [1335, 468] width 74 height 13
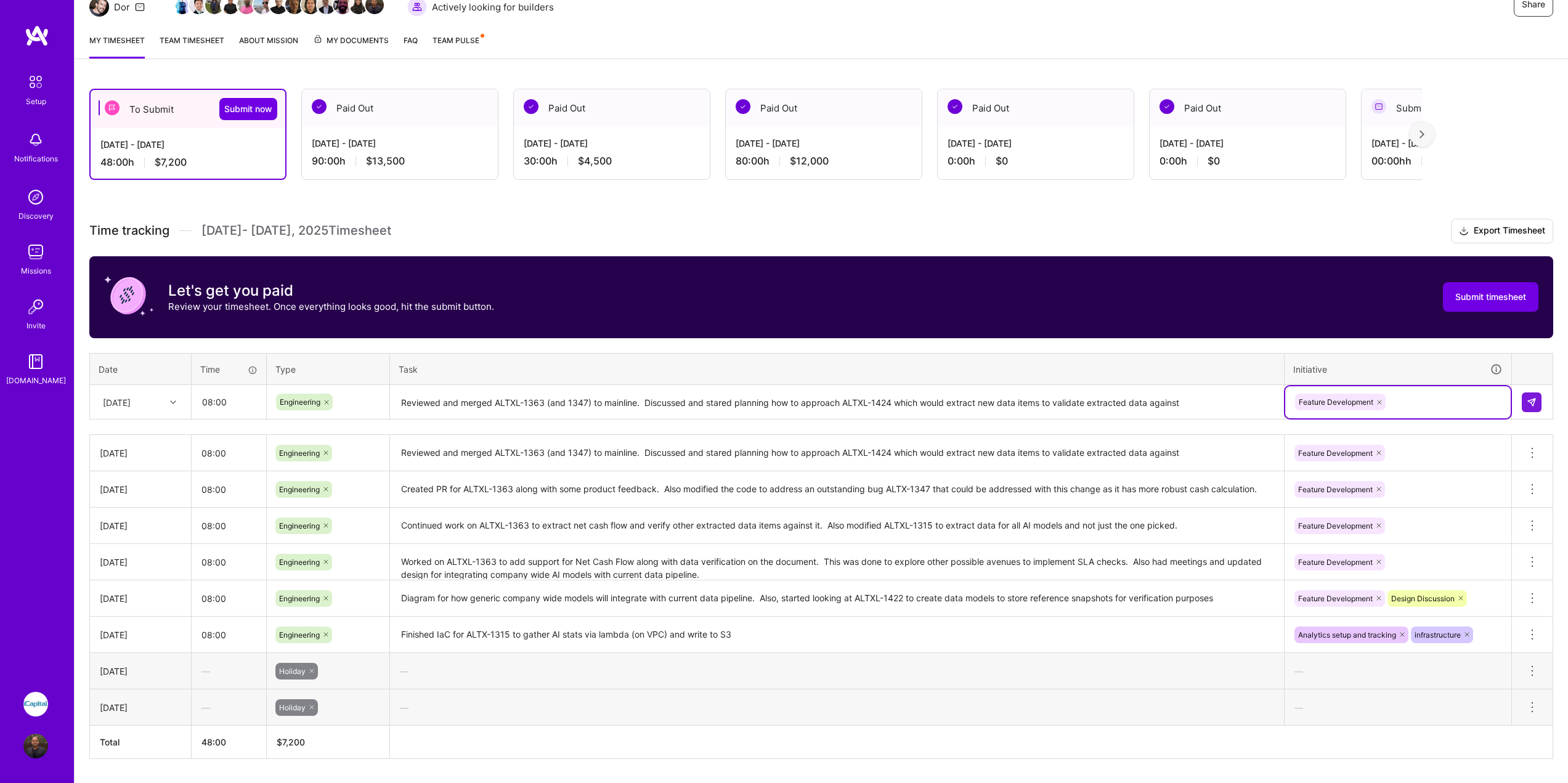
click at [1542, 404] on div at bounding box center [1533, 402] width 21 height 20
click at [1530, 408] on button at bounding box center [1532, 402] width 20 height 20
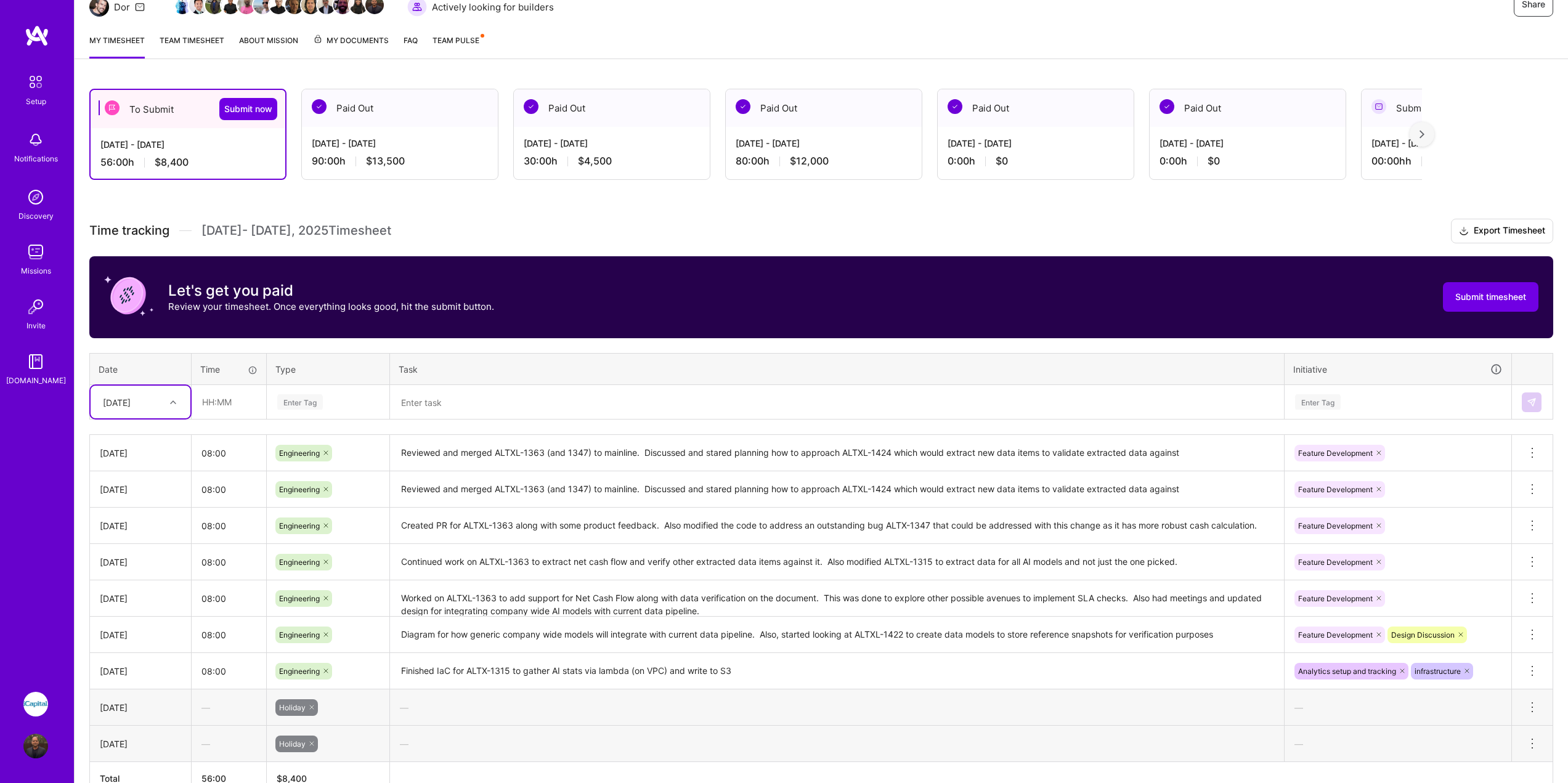
click at [510, 488] on textarea "Reviewed and merged ALTXL-1363 (and 1347) to mainline. Discussed and stared pla…" at bounding box center [837, 489] width 891 height 34
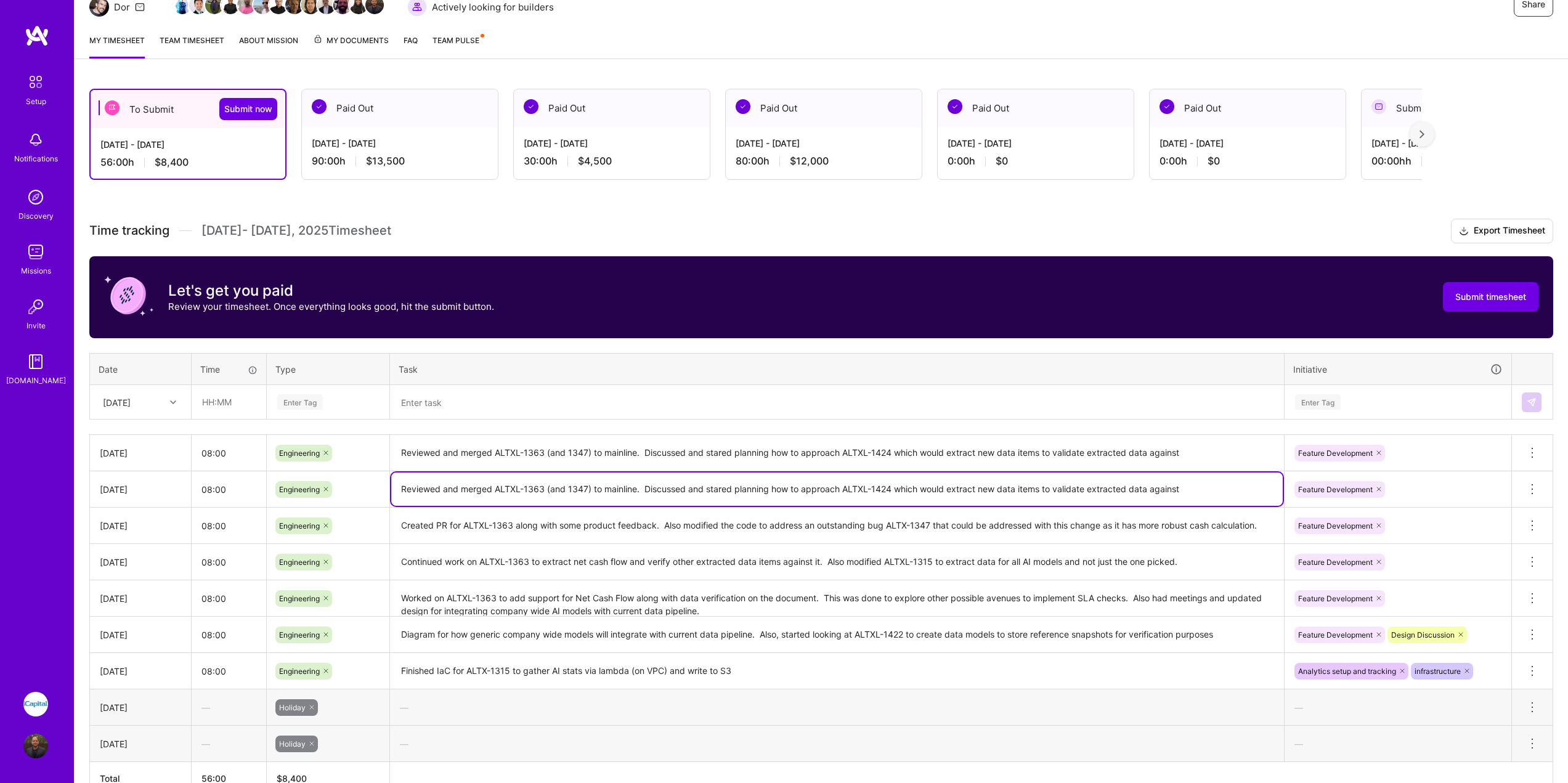
click at [510, 488] on textarea "Reviewed and merged ALTXL-1363 (and 1347) to mainline. Discussed and stared pla…" at bounding box center [837, 489] width 891 height 33
type textarea "Extended openAI data model to also extract net cash flow (ALTXL-1467)"
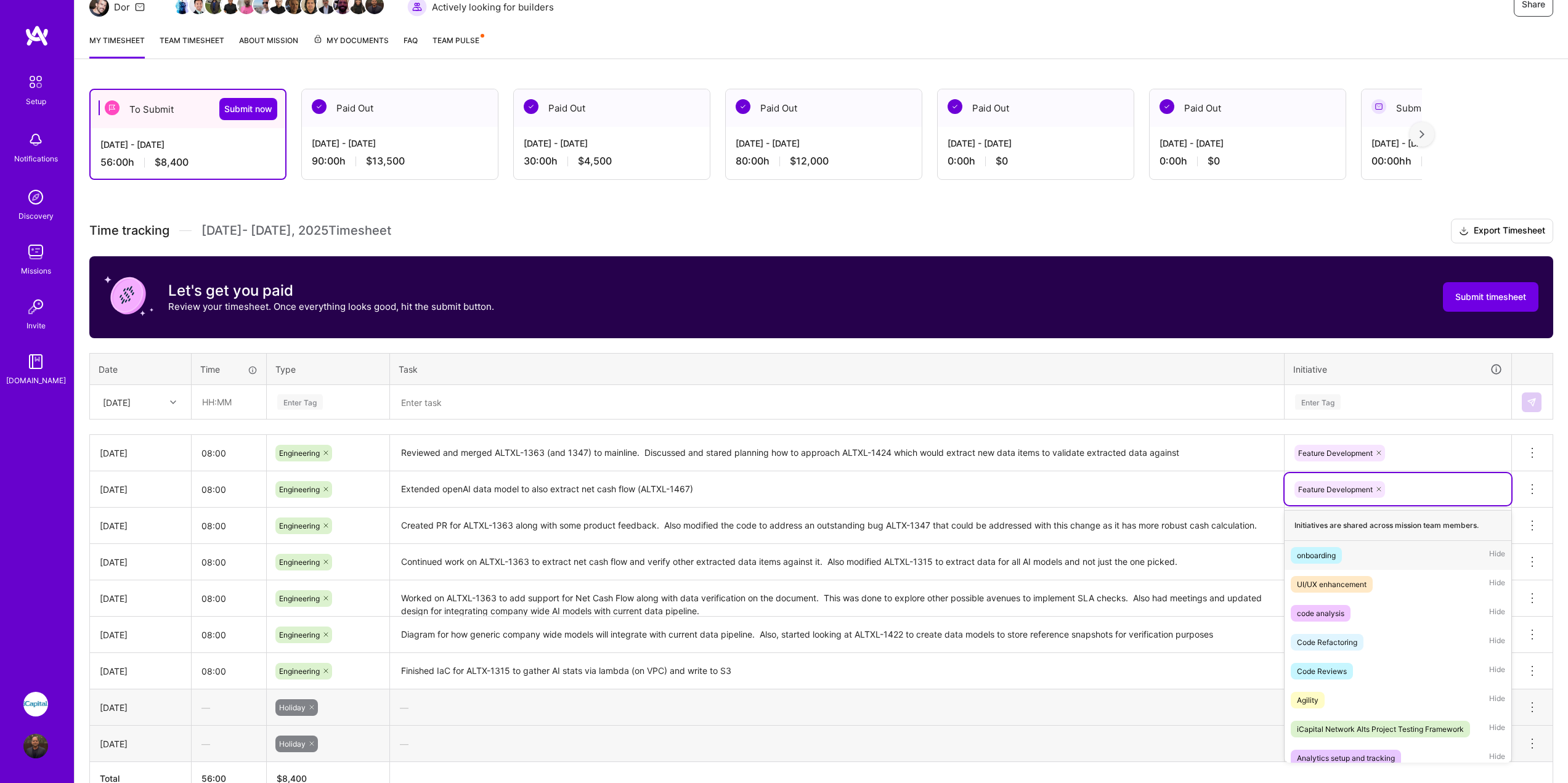
click at [1449, 497] on div "Feature Development" at bounding box center [1398, 489] width 210 height 19
type input "ai"
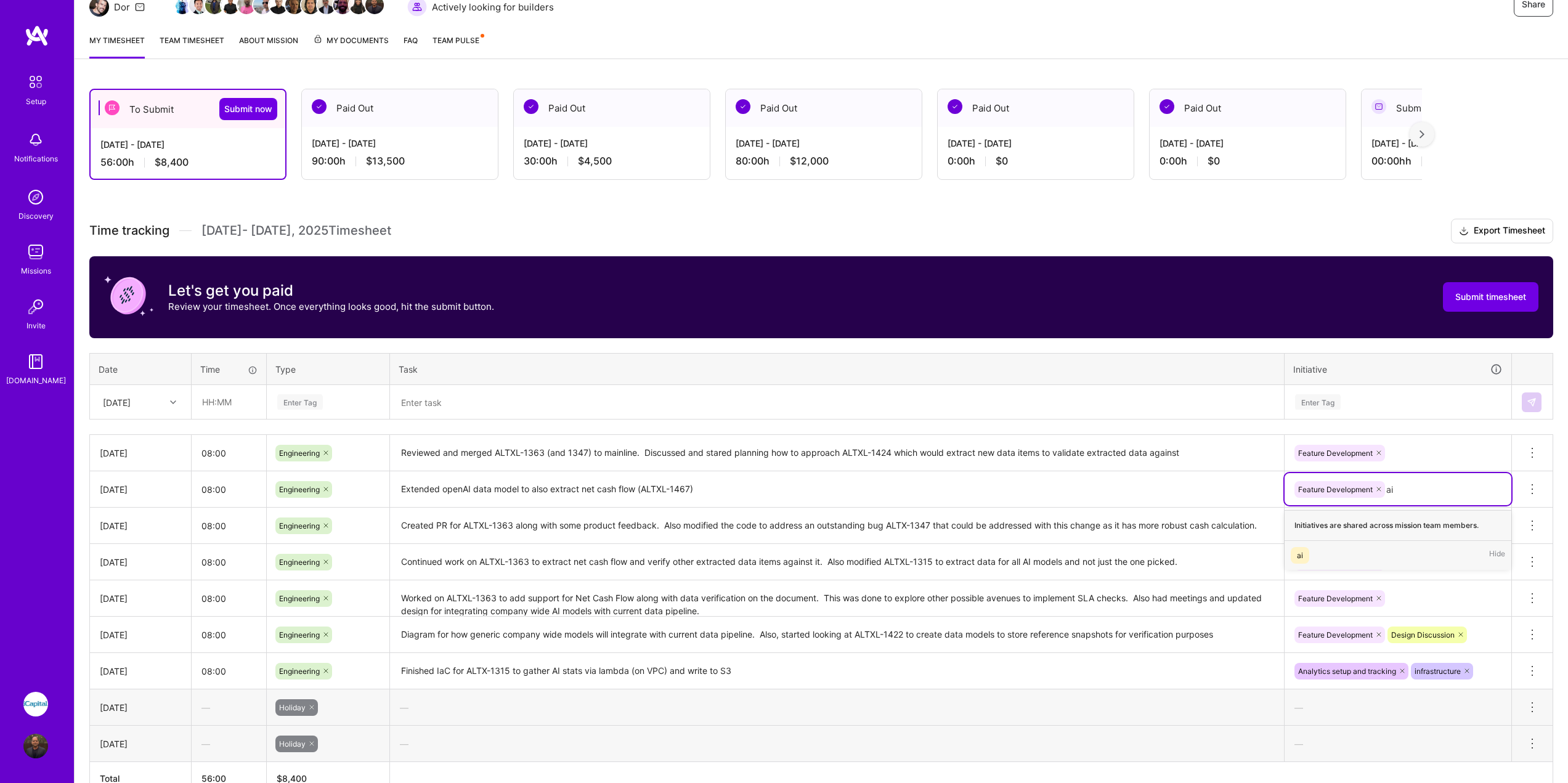
click at [1300, 560] on div "ai" at bounding box center [1300, 555] width 6 height 13
click at [1268, 768] on th at bounding box center [972, 778] width 1164 height 33
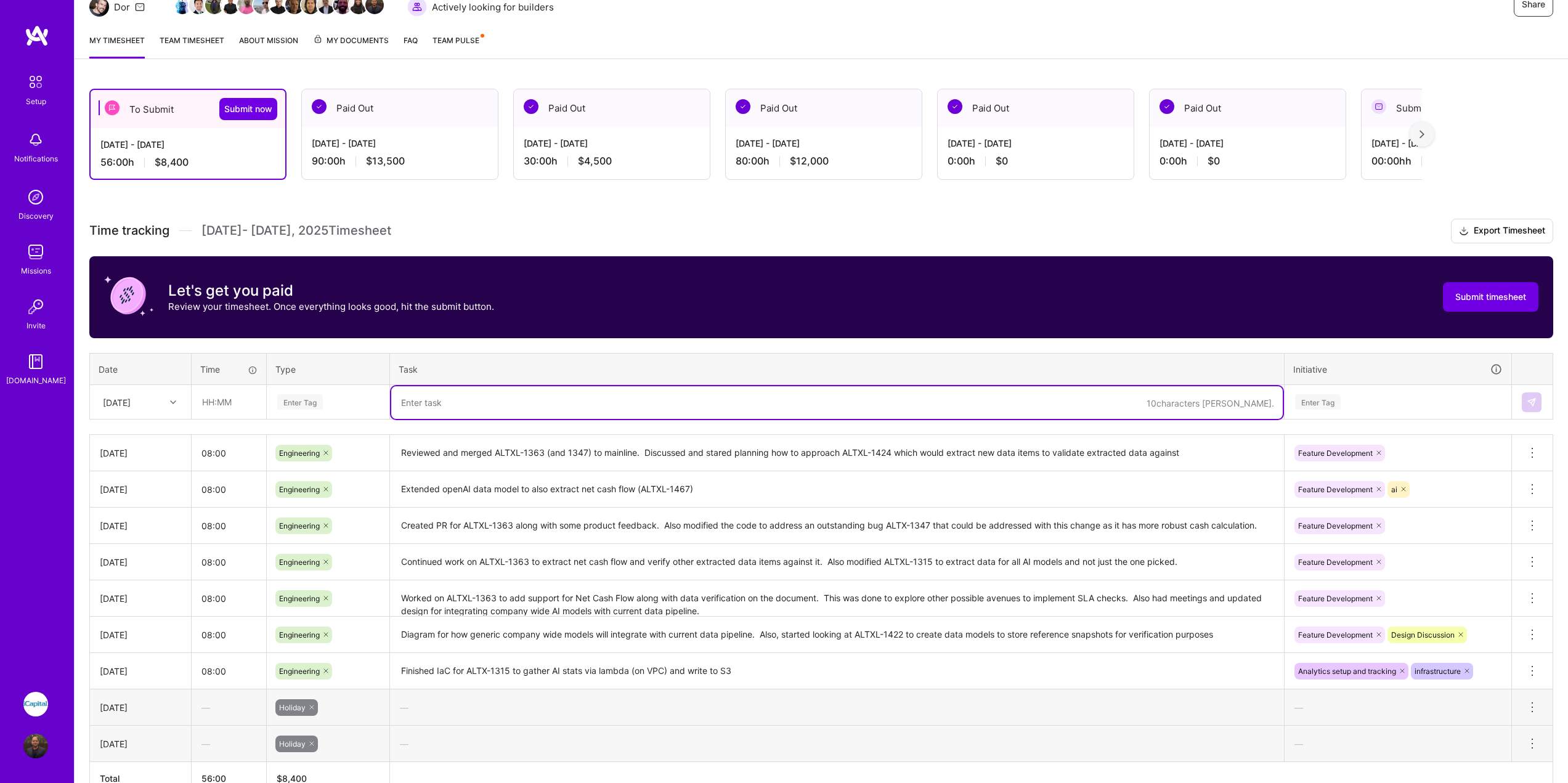
click at [811, 405] on textarea at bounding box center [837, 402] width 891 height 32
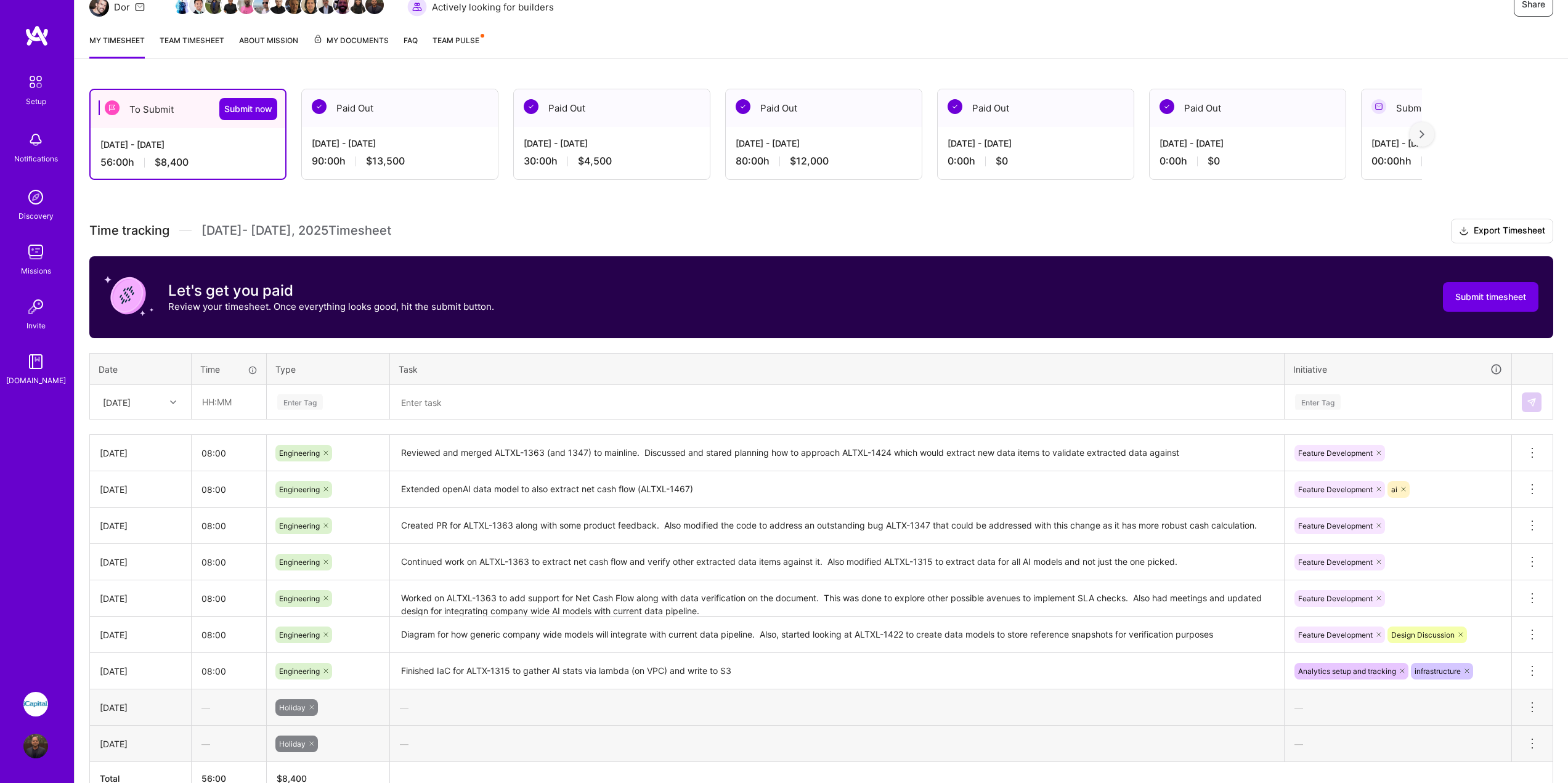
click at [750, 367] on th "Task" at bounding box center [837, 369] width 894 height 32
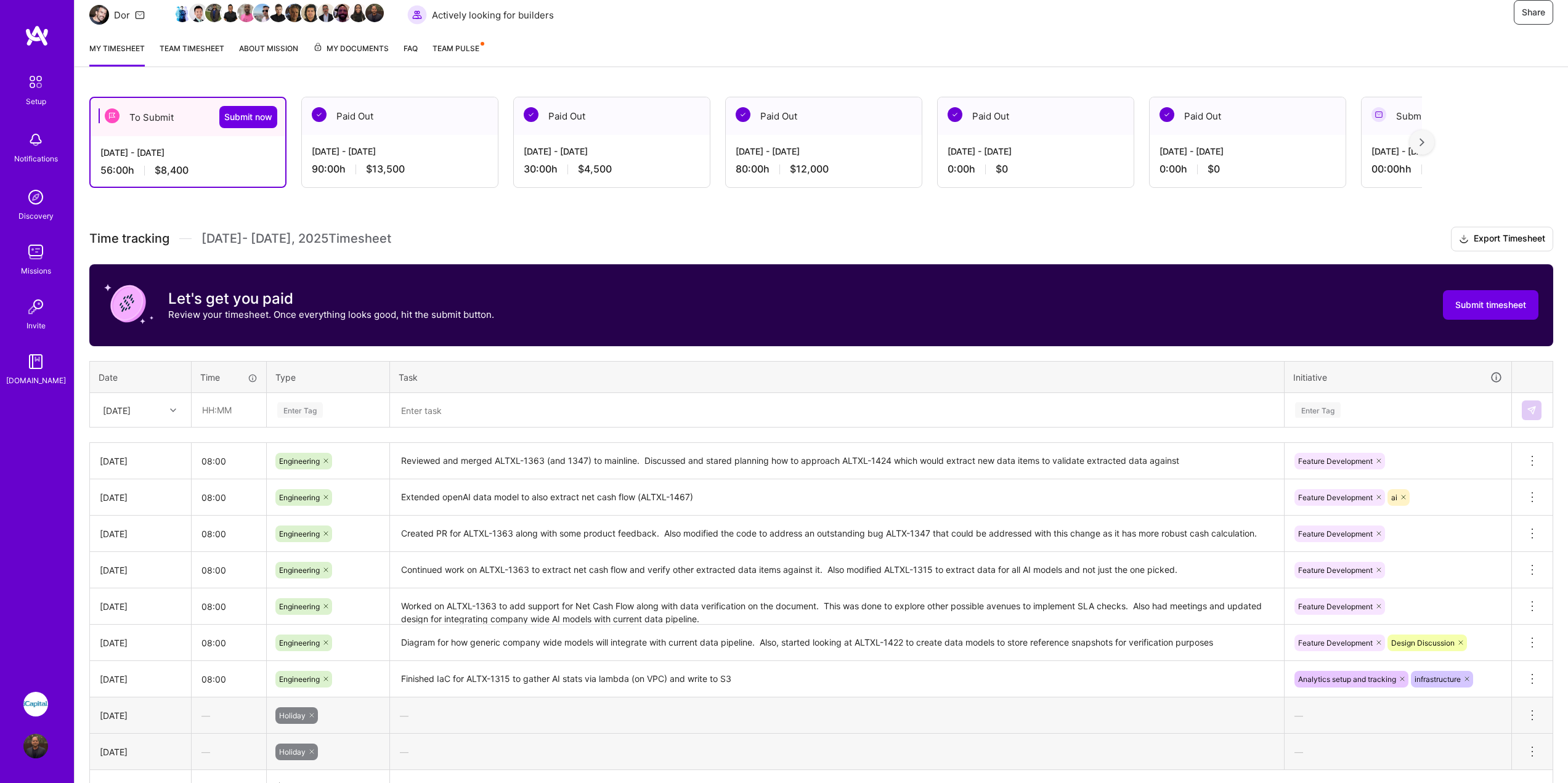
scroll to position [87, 0]
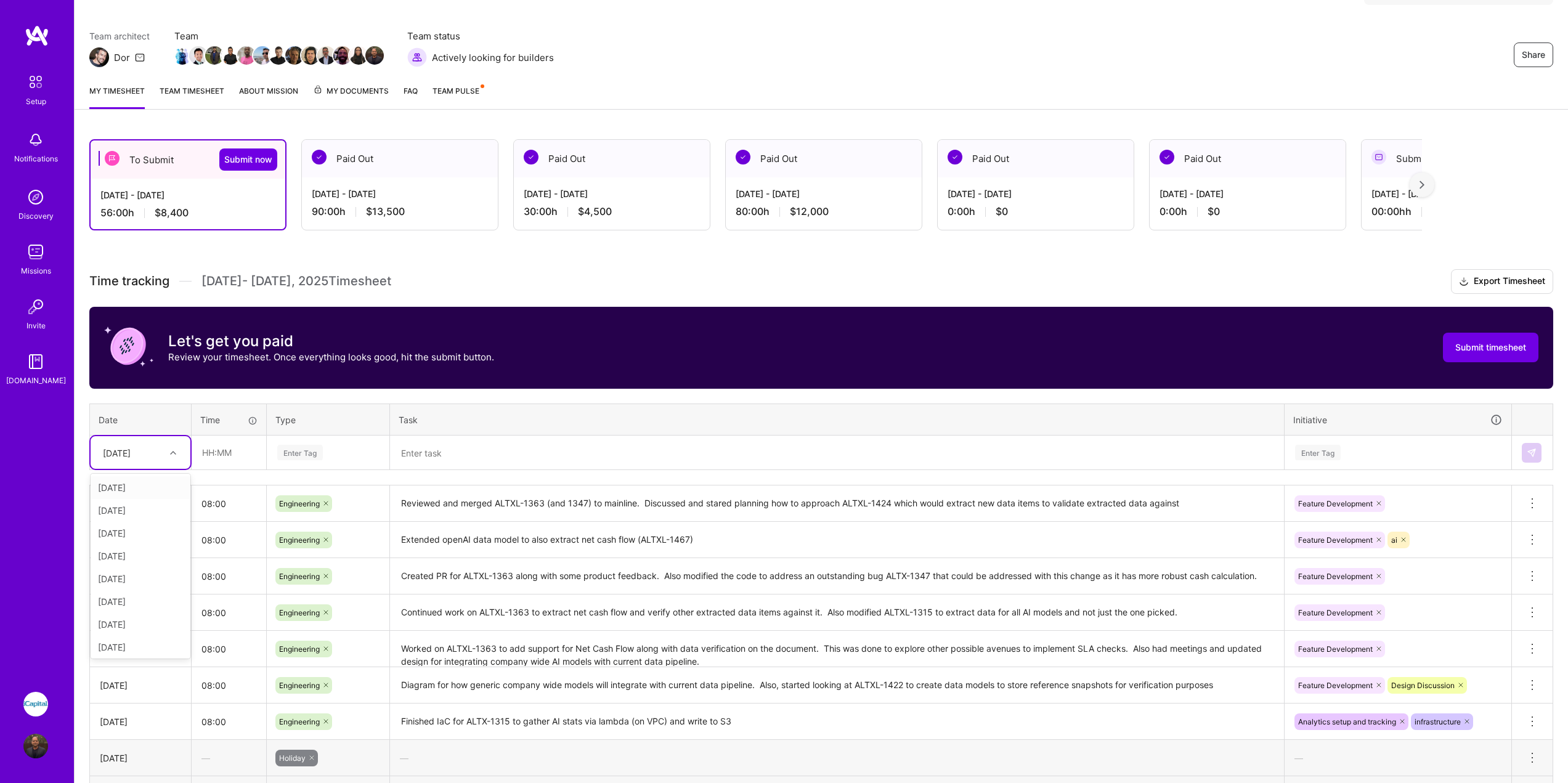
click at [170, 455] on icon at bounding box center [173, 452] width 6 height 6
click at [135, 618] on div "[DATE]" at bounding box center [141, 621] width 100 height 23
click at [226, 445] on input "text" at bounding box center [229, 452] width 74 height 32
type input "08:00"
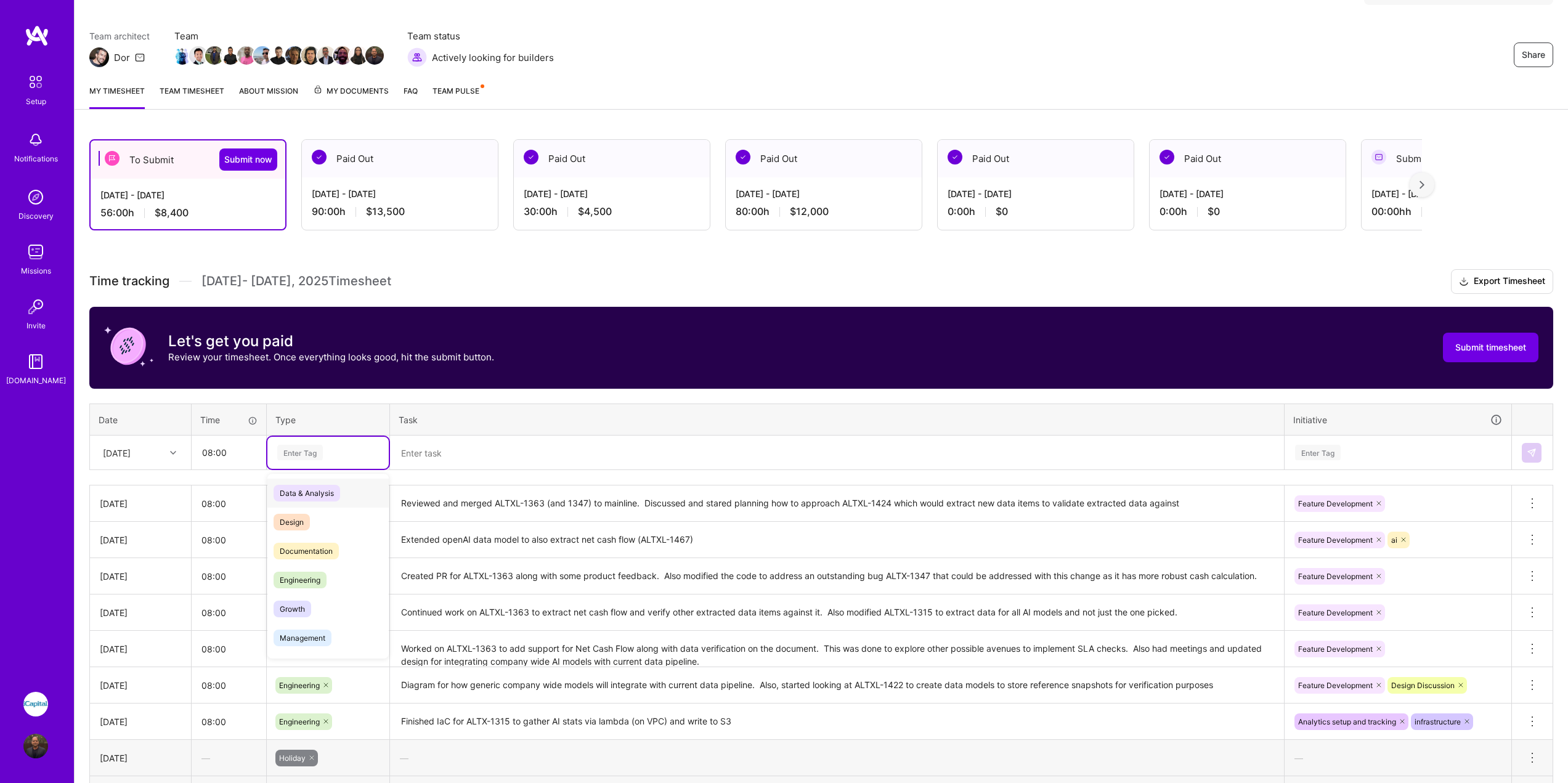
click at [314, 465] on div "Enter Tag" at bounding box center [328, 452] width 122 height 32
click at [318, 568] on div "Engineering" at bounding box center [328, 580] width 122 height 29
click at [626, 460] on textarea at bounding box center [837, 452] width 891 height 32
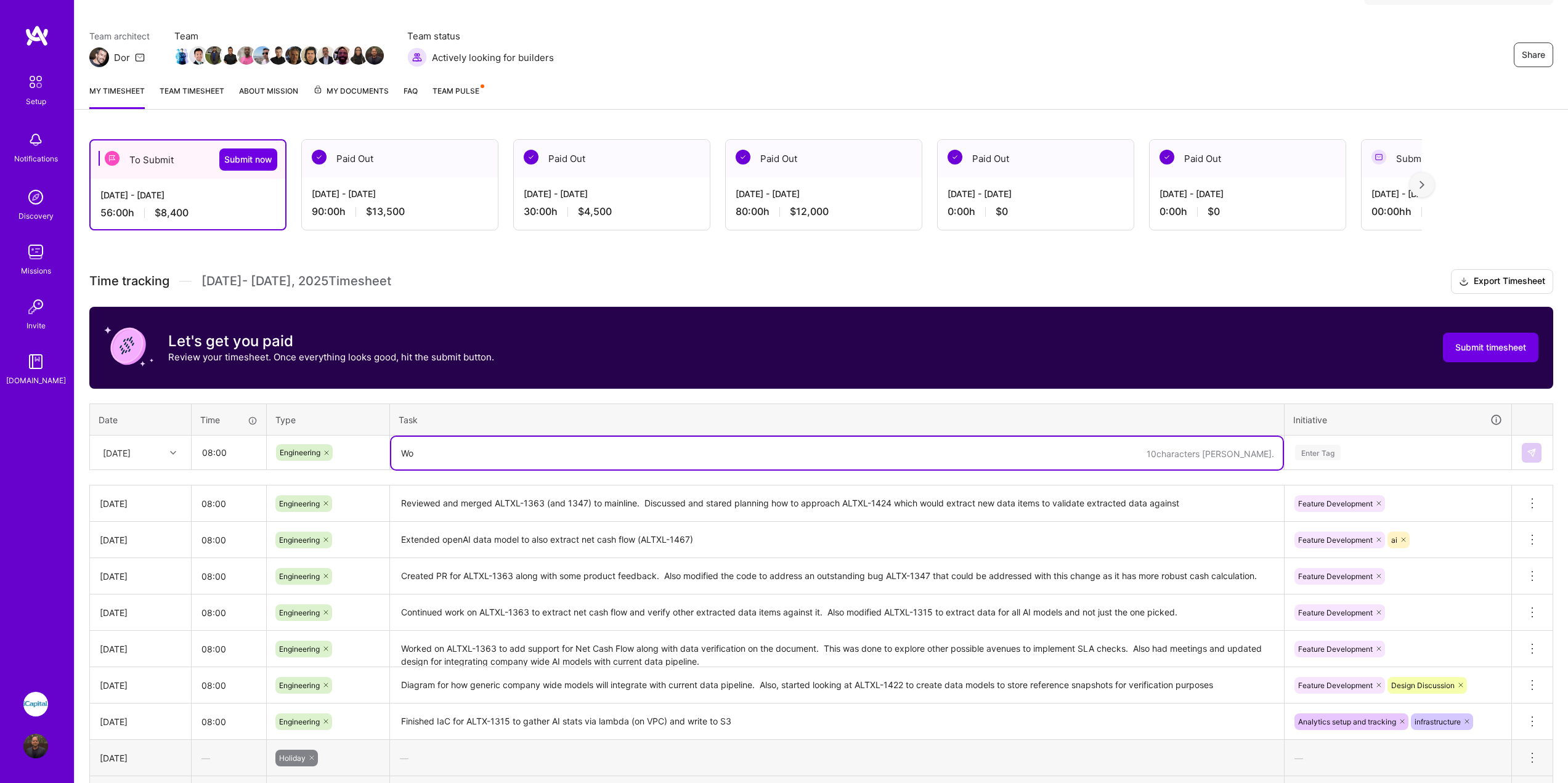
type textarea "W"
type textarea "Started creating confluence and design pages to partner with AI team on creatin…"
click at [1368, 433] on th "Initiative" at bounding box center [1398, 419] width 228 height 32
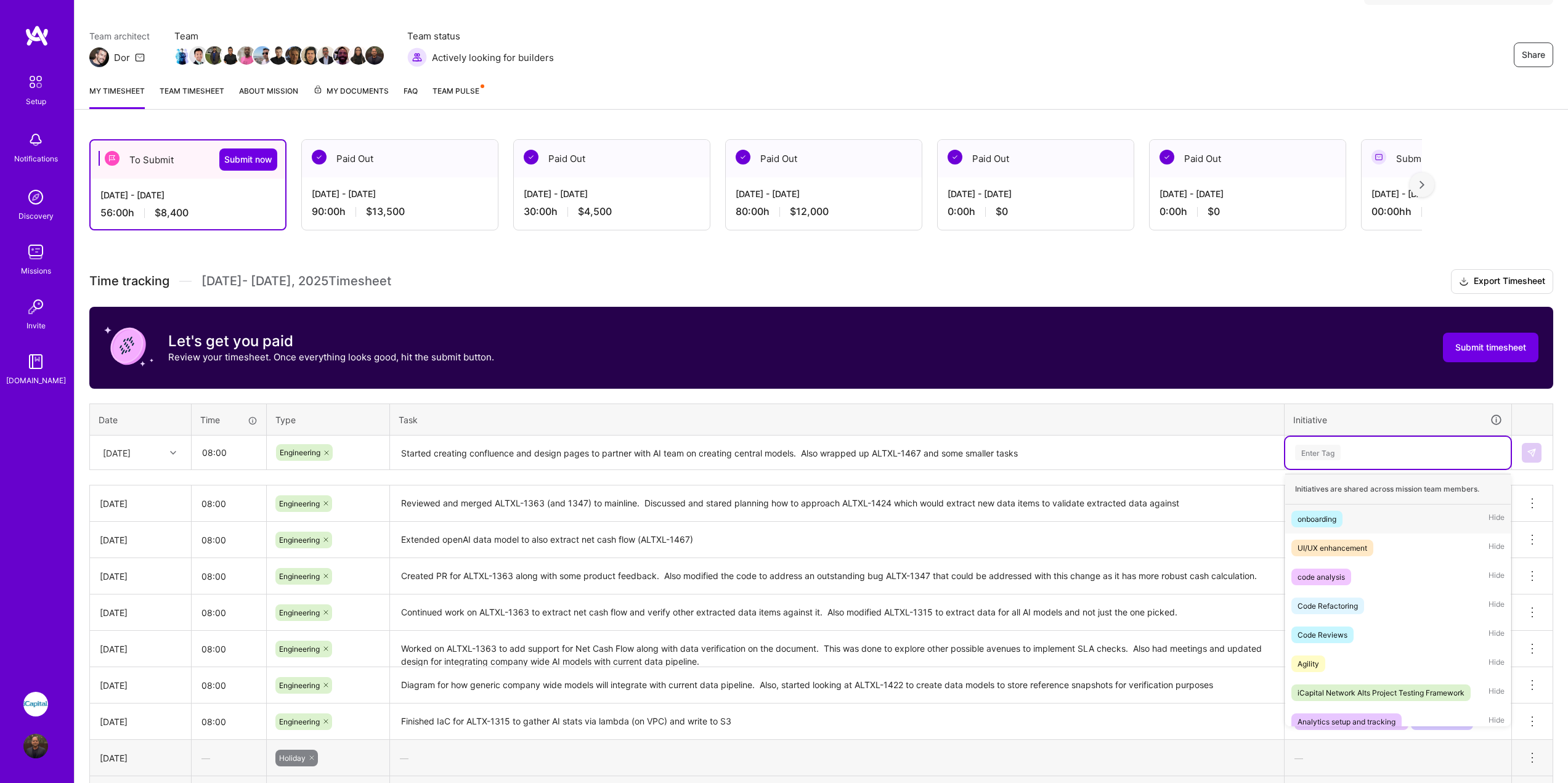
click at [1380, 456] on div "Enter Tag" at bounding box center [1398, 452] width 208 height 15
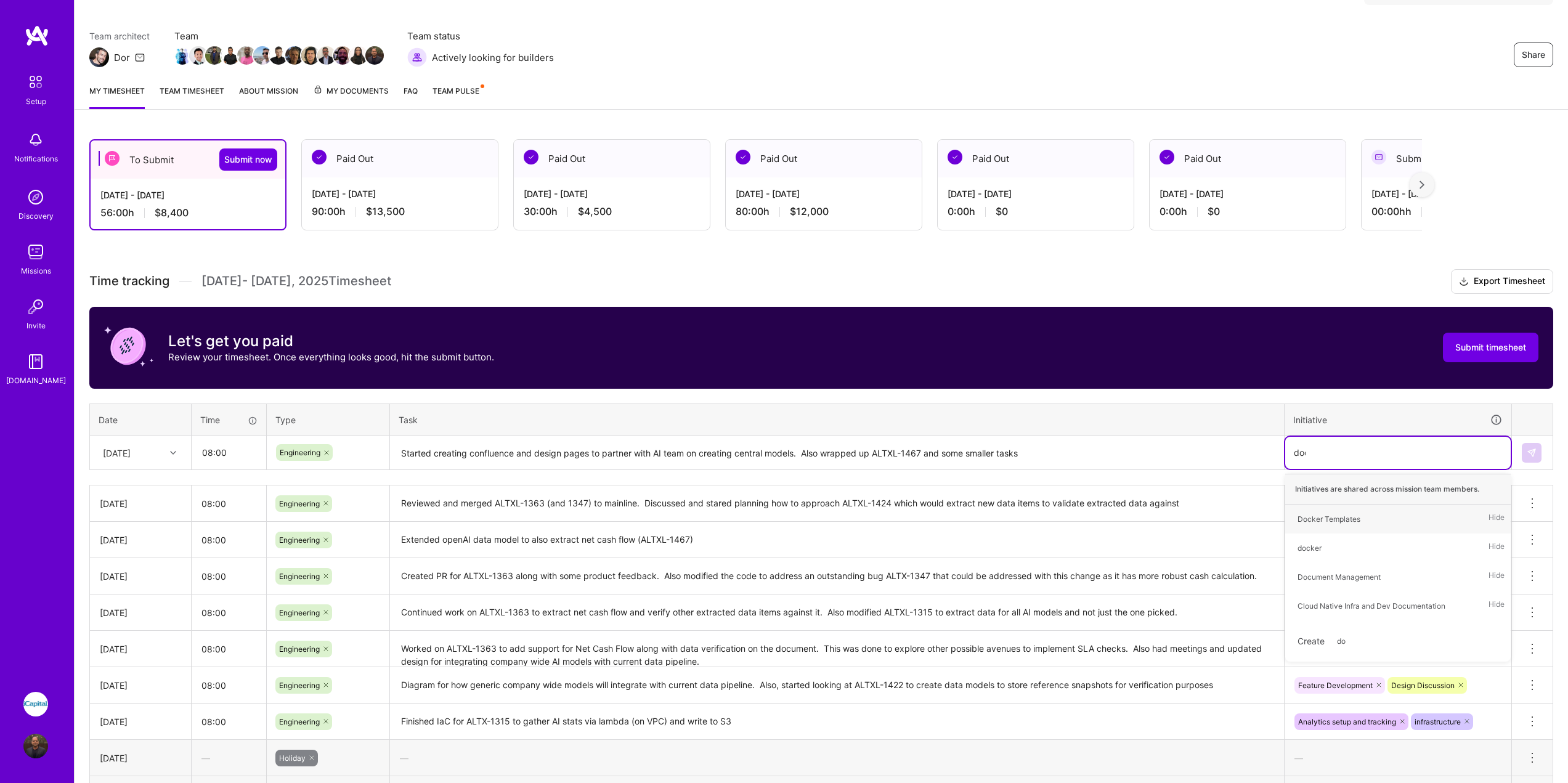
type input "docu"
click at [1372, 549] on div "Cloud Native Infra and Dev Documentation" at bounding box center [1372, 548] width 148 height 13
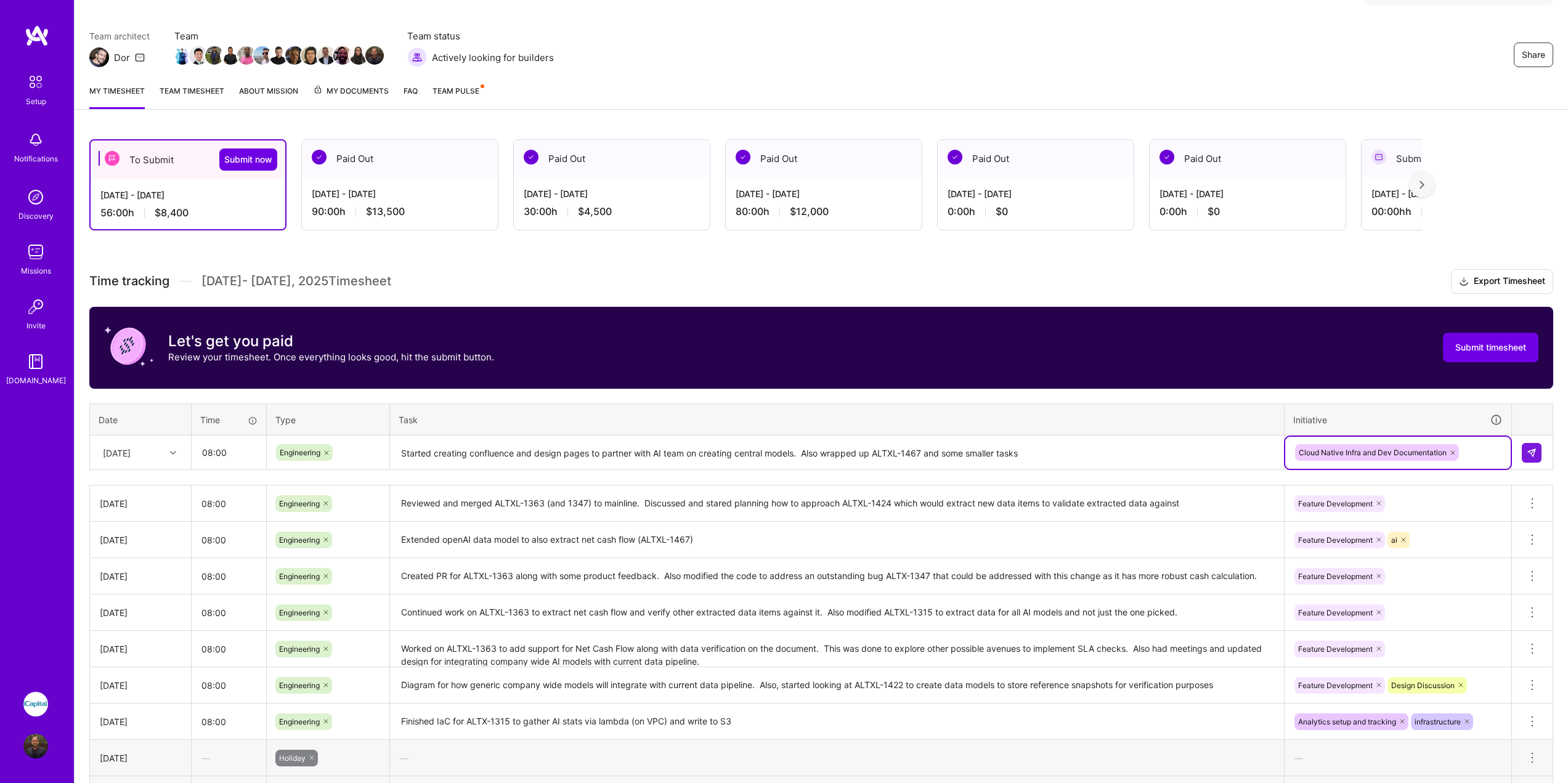
click at [1476, 443] on div "Cloud Native Infra and Dev Documentation" at bounding box center [1398, 452] width 208 height 19
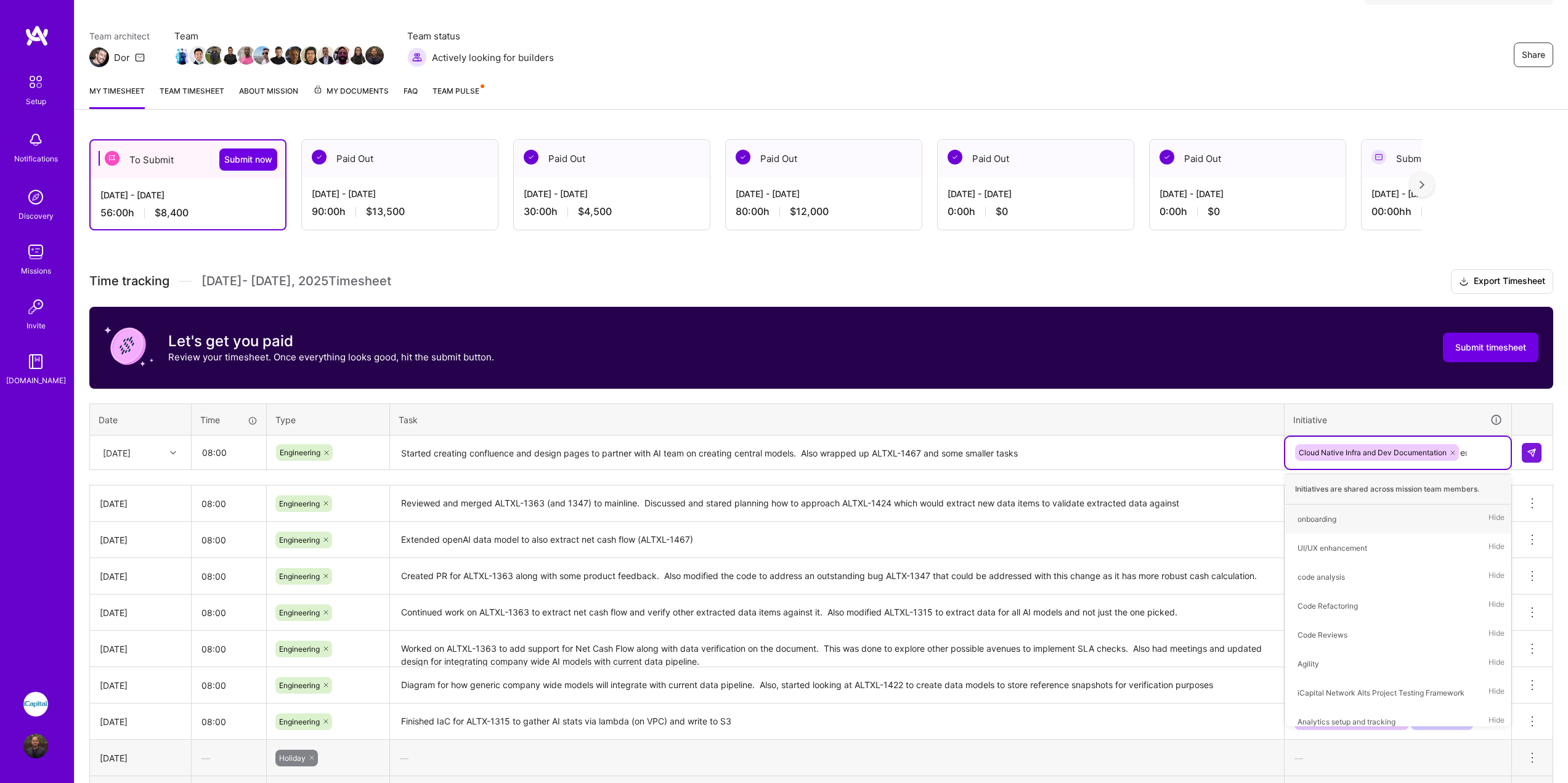
type input "e"
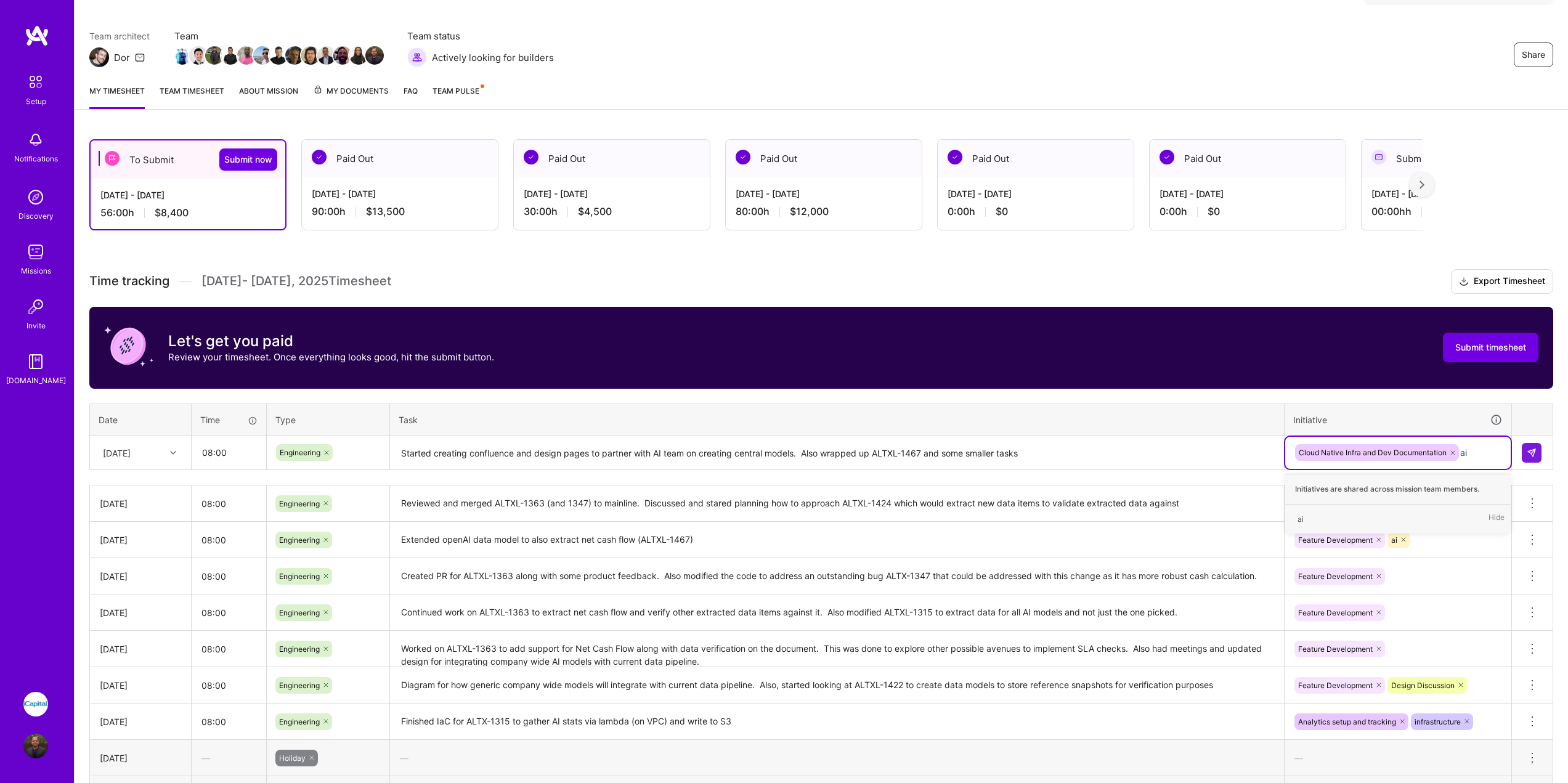
type input "a"
click at [1535, 454] on img at bounding box center [1531, 452] width 10 height 10
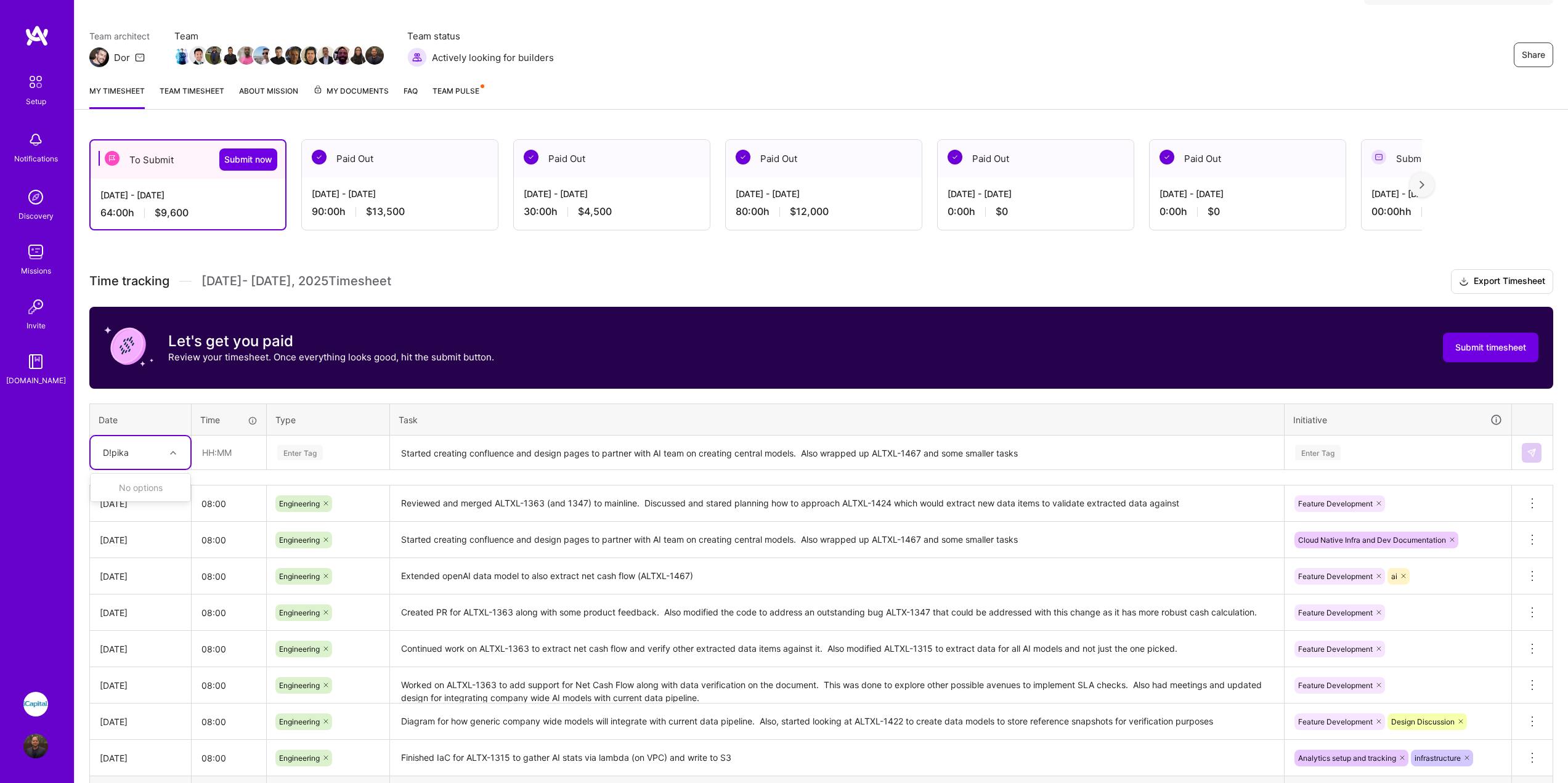
type input "D!pika"
